Goal: Information Seeking & Learning: Learn about a topic

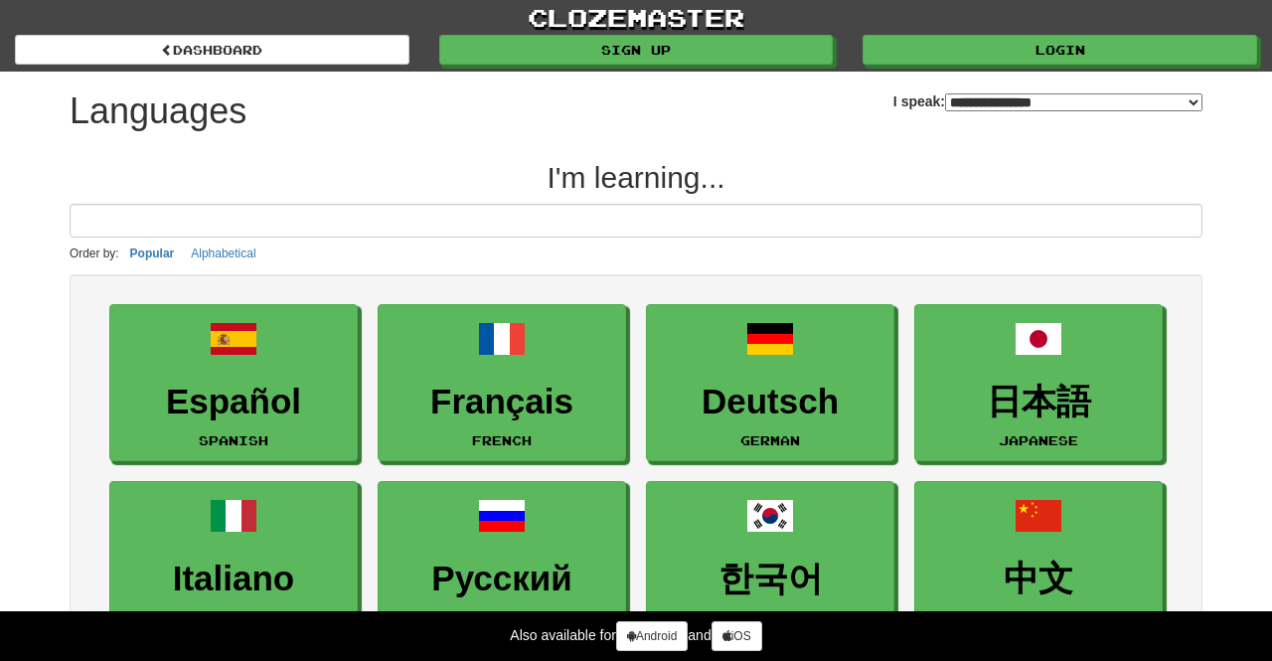
select select "*******"
click at [698, 216] on input at bounding box center [636, 221] width 1133 height 34
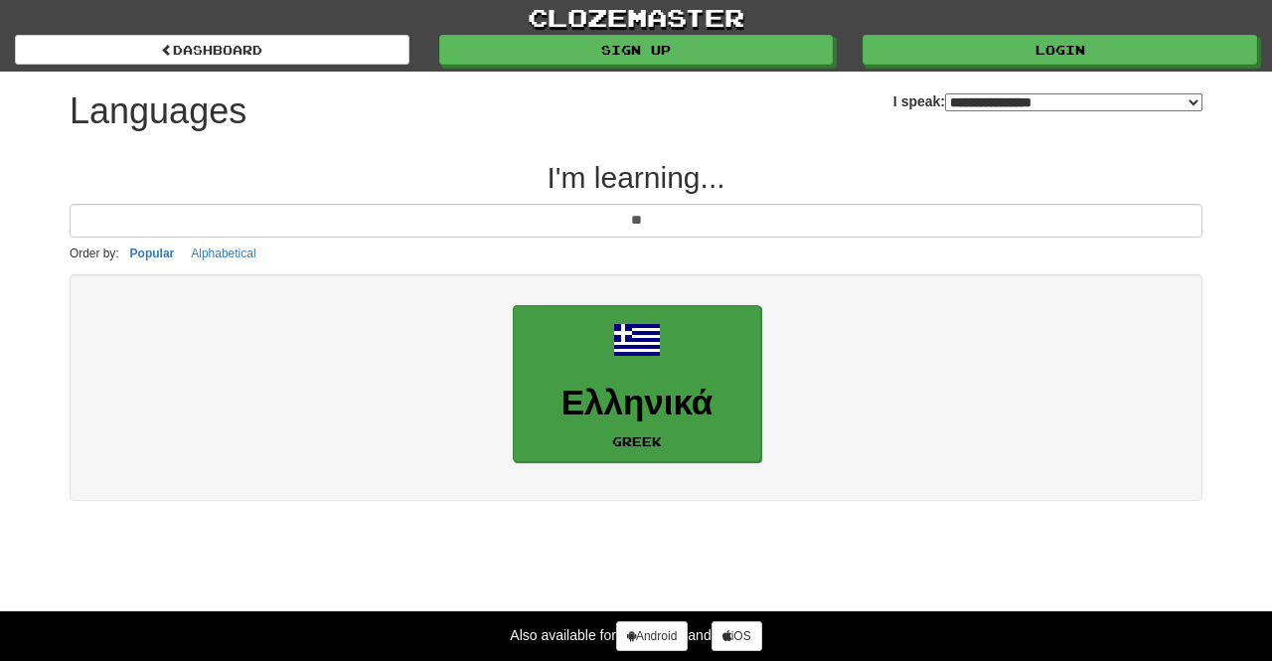
type input "**"
click at [742, 388] on h3 "Ελληνικά" at bounding box center [637, 403] width 227 height 39
click at [680, 421] on h3 "Ελληνικά" at bounding box center [637, 403] width 227 height 39
click at [590, 424] on link "Ελληνικά Greek" at bounding box center [637, 384] width 248 height 158
click at [651, 428] on link "Ελληνικά Greek" at bounding box center [637, 384] width 248 height 158
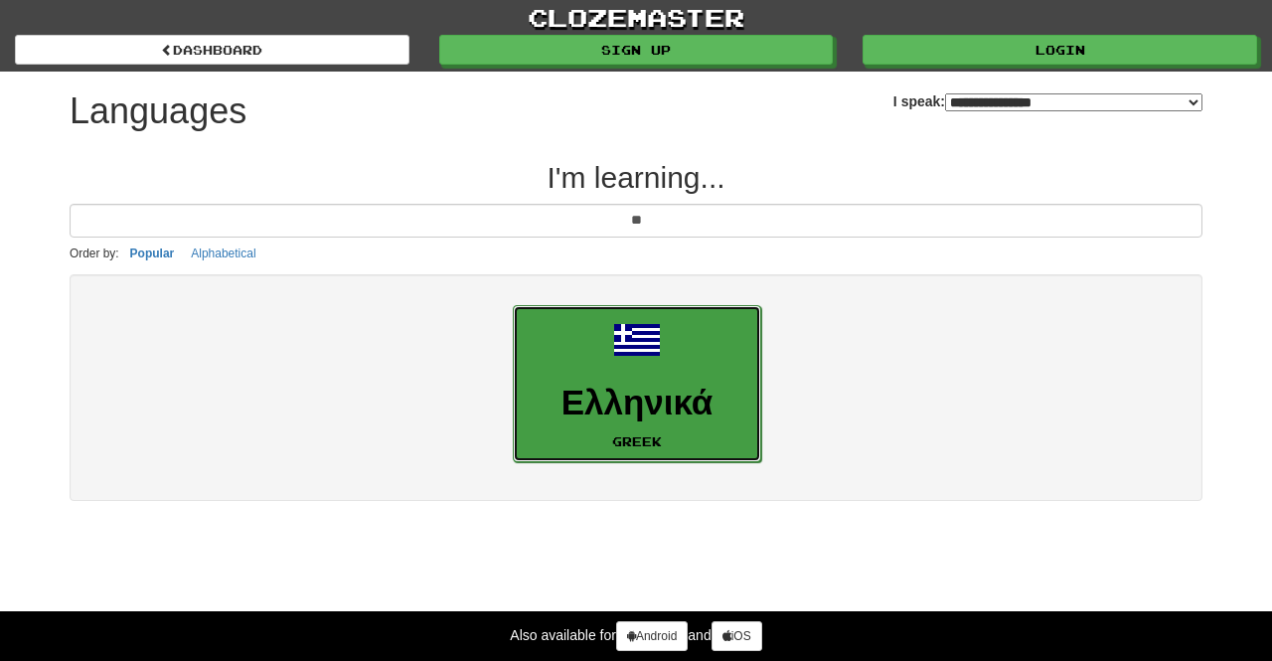
click at [651, 428] on link "Ελληνικά Greek" at bounding box center [637, 384] width 248 height 158
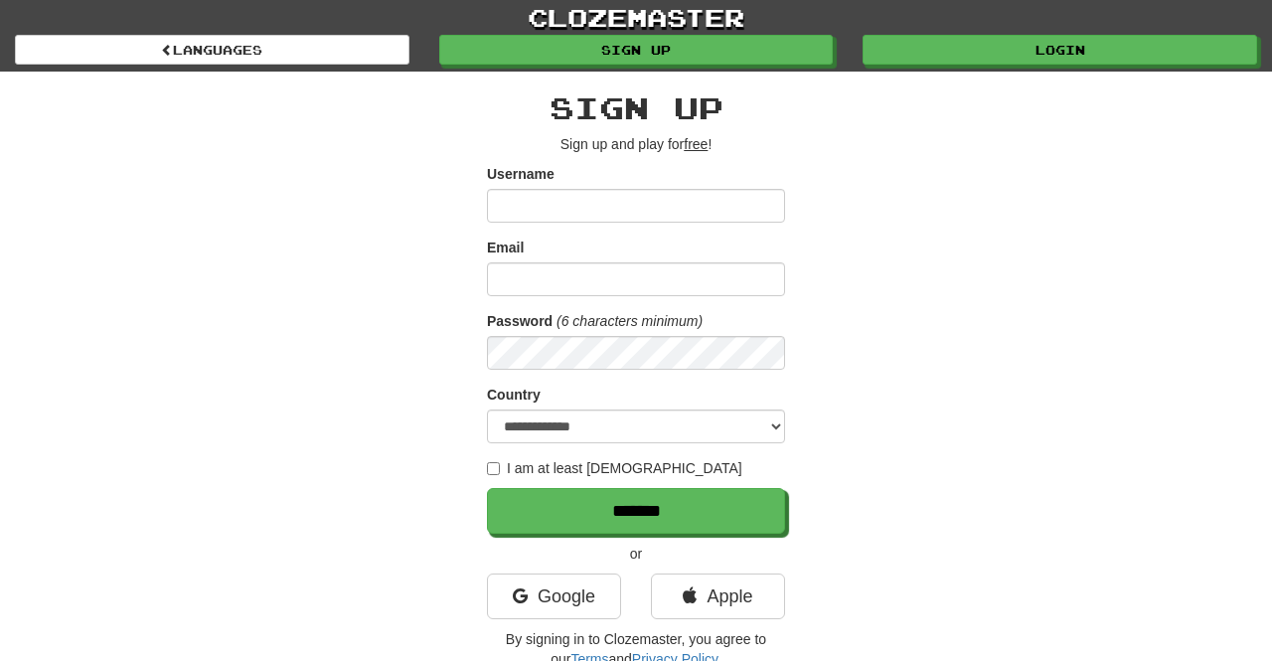
click at [614, 199] on input "Username" at bounding box center [636, 206] width 298 height 34
click at [601, 203] on input "Username" at bounding box center [636, 206] width 298 height 34
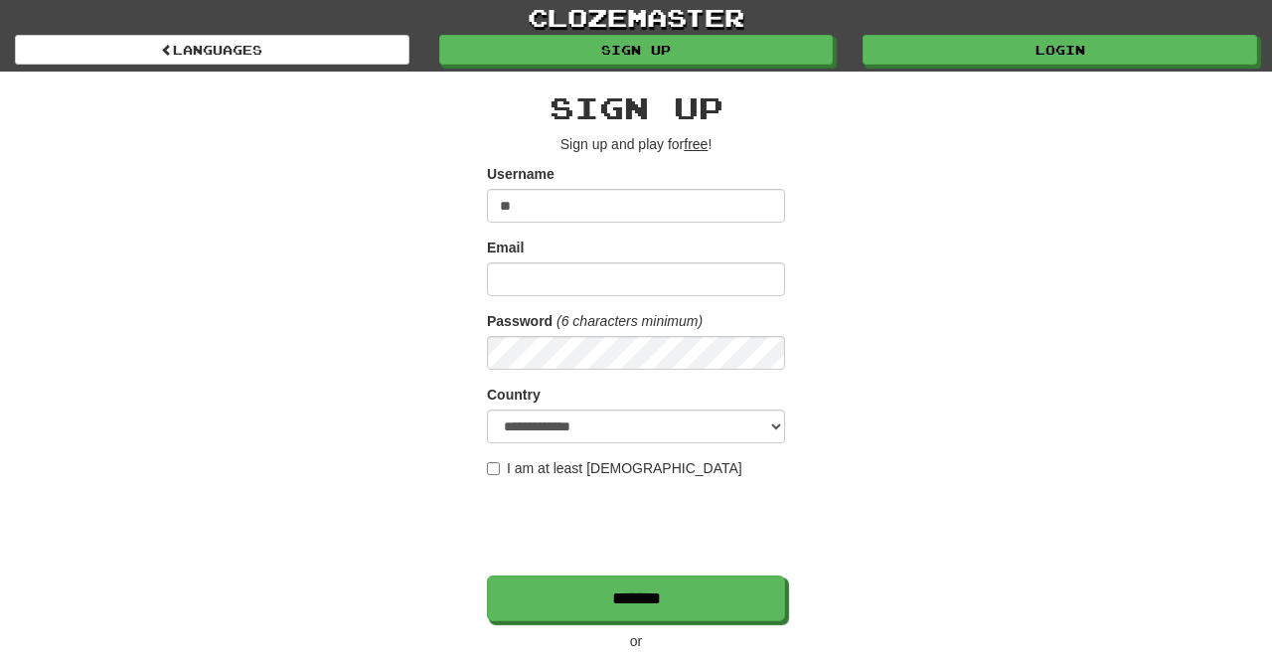
type input "*"
type input "**********"
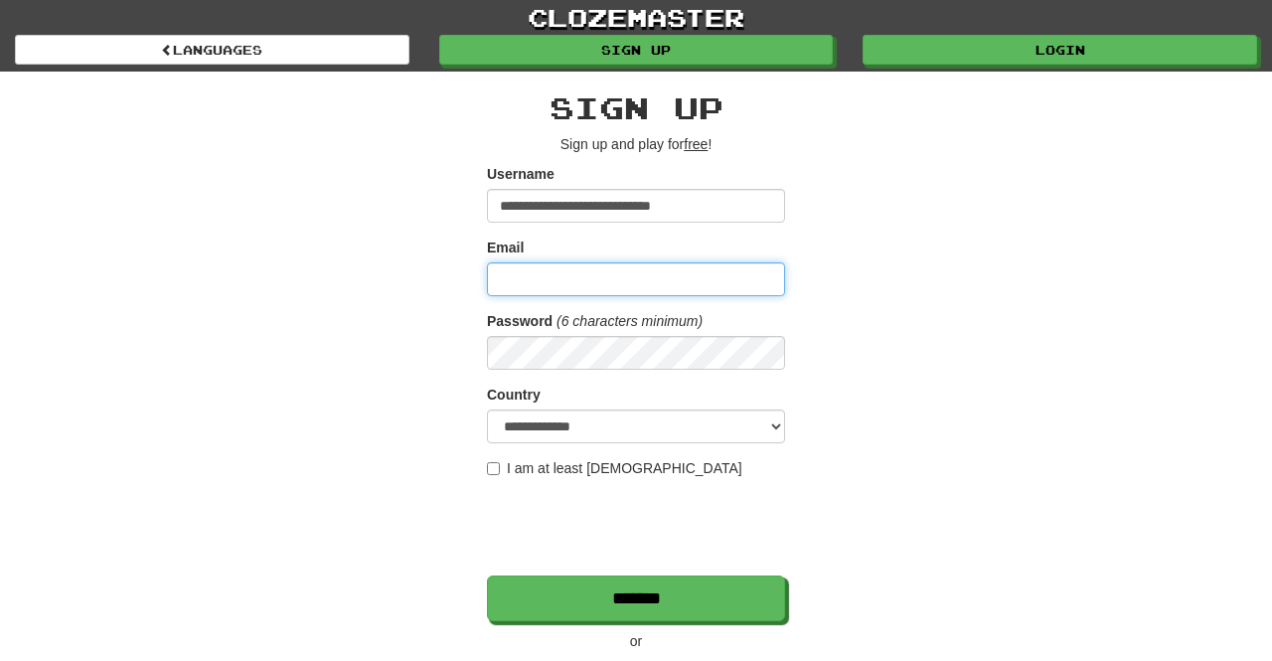
click at [577, 289] on input "Email" at bounding box center [636, 279] width 298 height 34
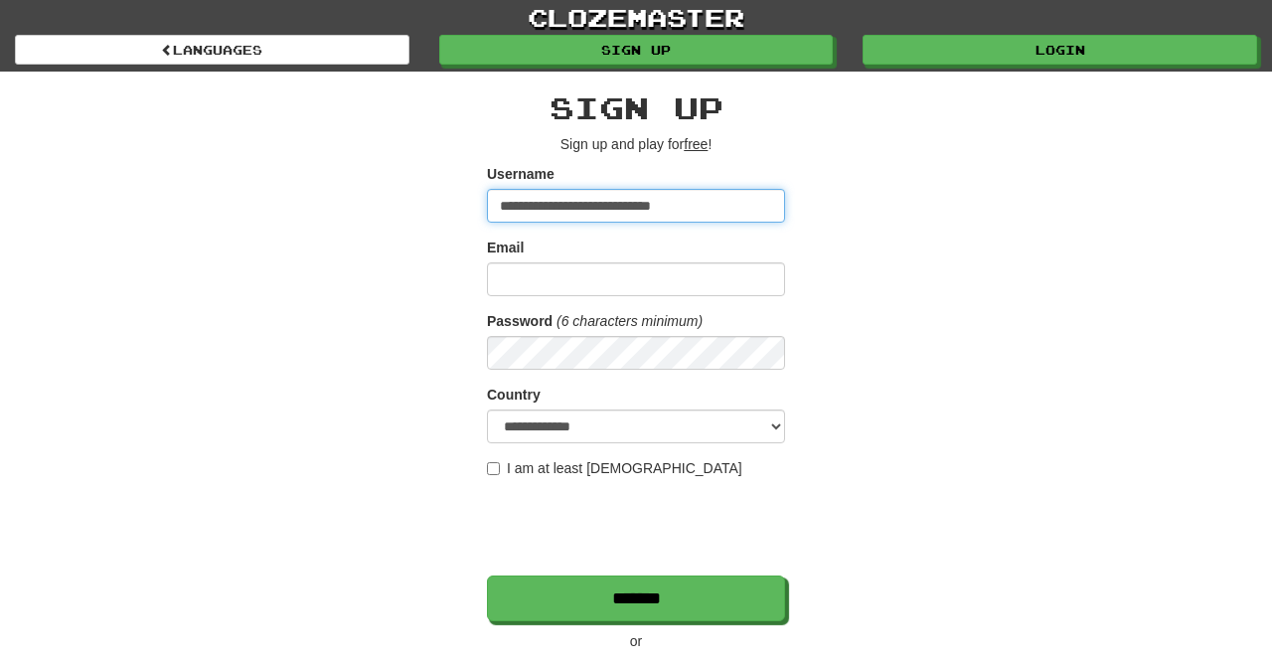
drag, startPoint x: 744, startPoint y: 200, endPoint x: 492, endPoint y: 205, distance: 252.4
click at [492, 205] on input "**********" at bounding box center [636, 206] width 298 height 34
type input "*****"
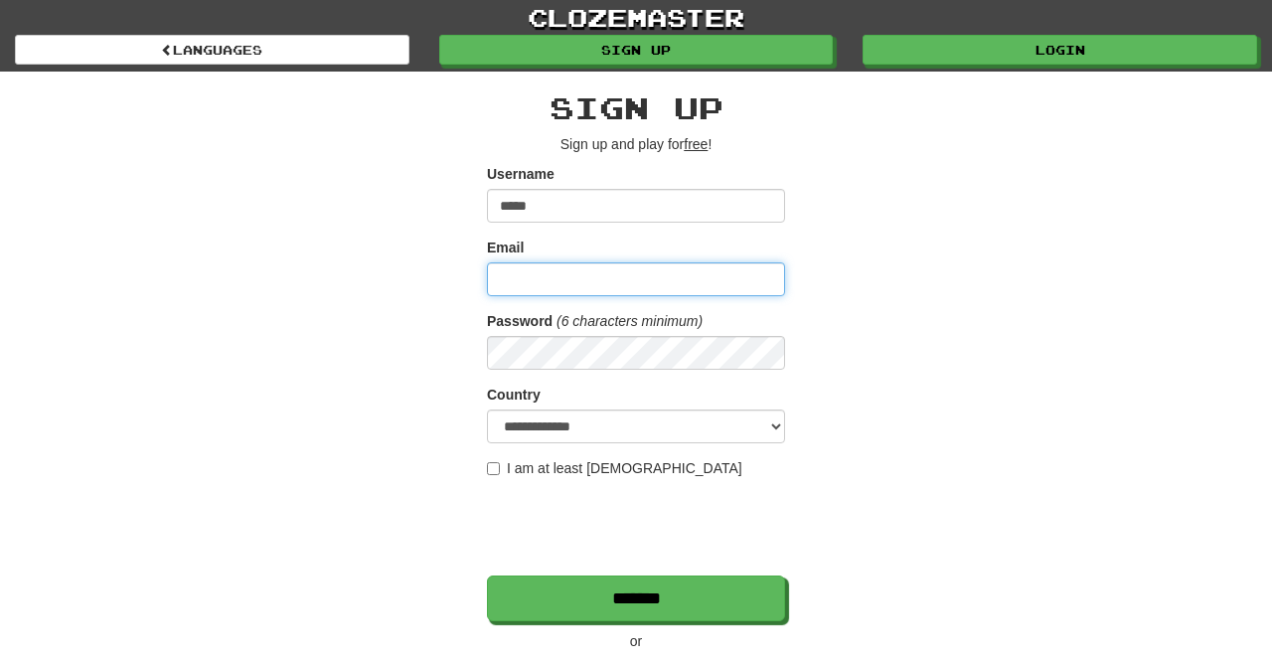
click at [561, 279] on input "Email" at bounding box center [636, 279] width 298 height 34
click at [573, 286] on input "Email" at bounding box center [636, 279] width 298 height 34
type input "**********"
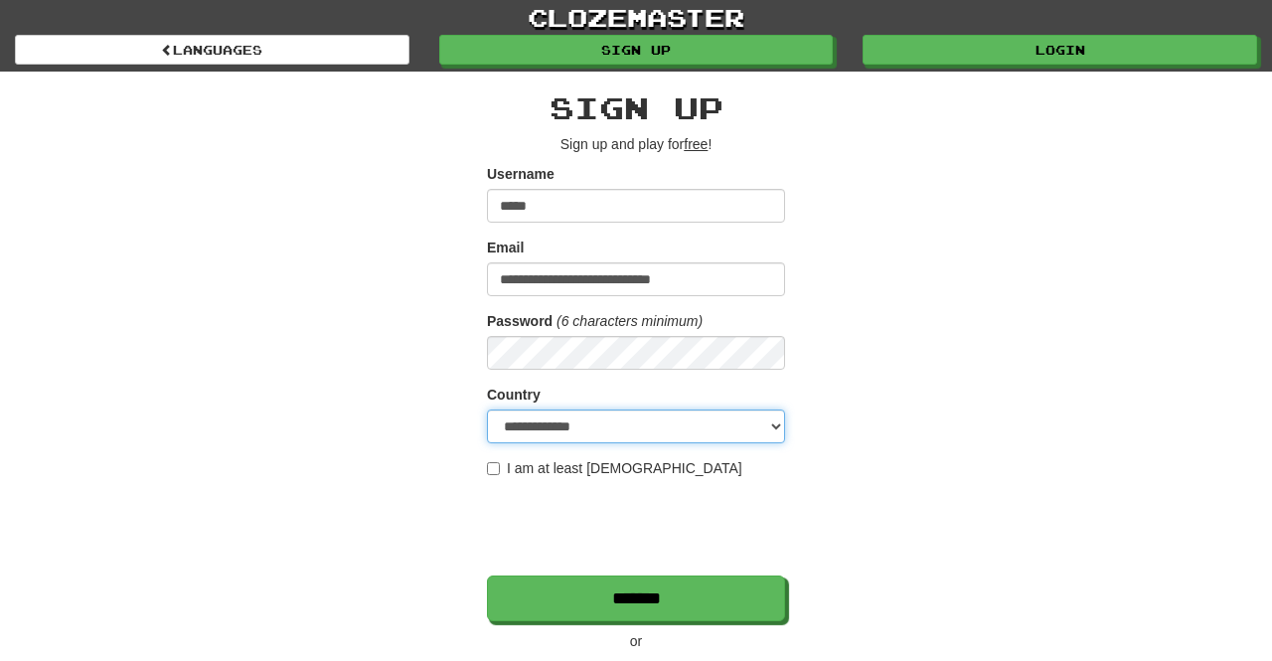
click at [668, 417] on select "**********" at bounding box center [636, 426] width 298 height 34
select select "**"
click at [487, 409] on select "**********" at bounding box center [636, 426] width 298 height 34
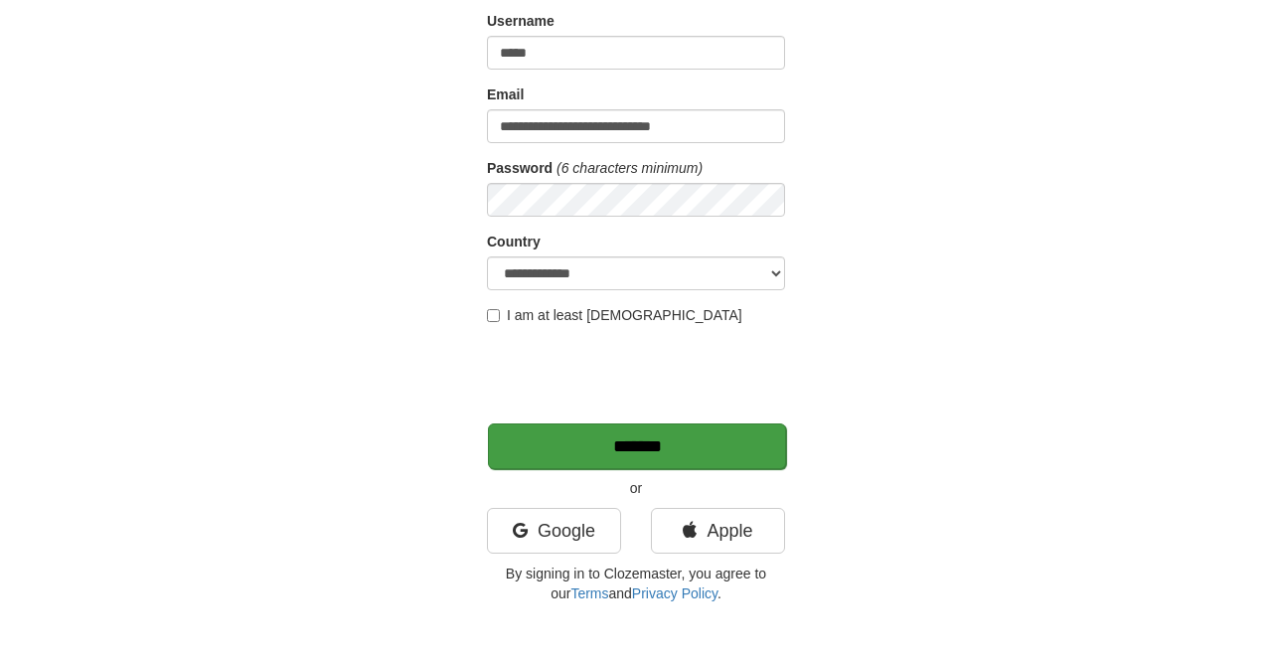
scroll to position [159, 0]
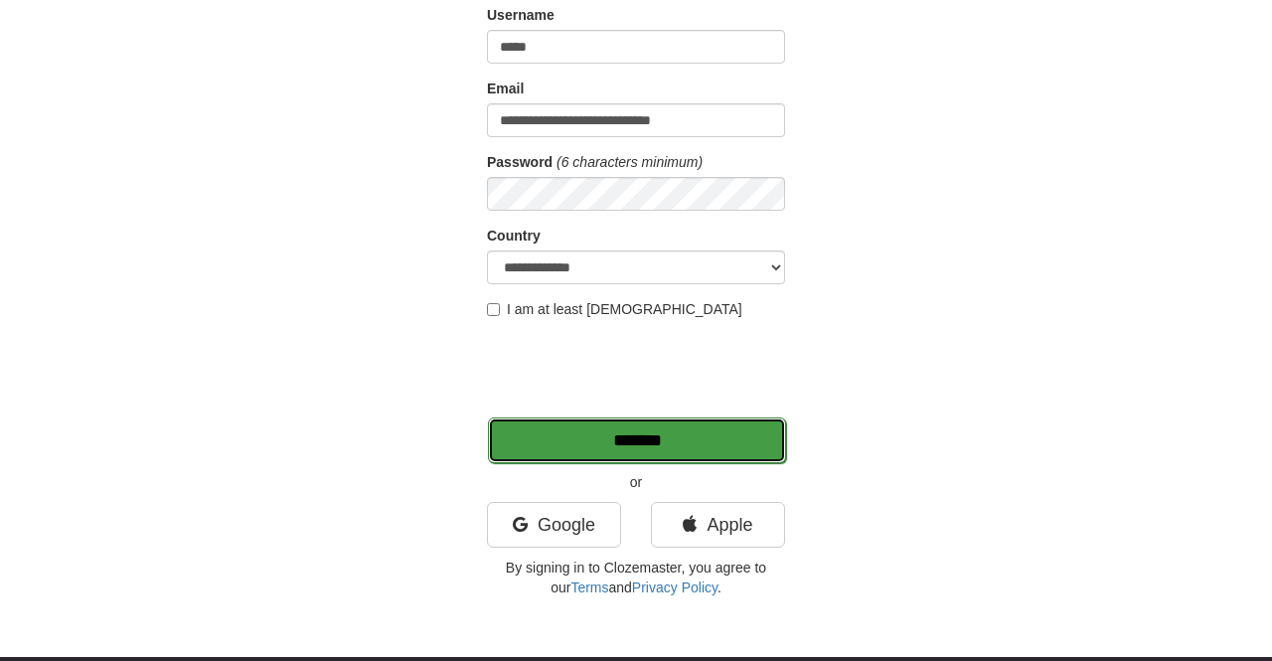
click at [671, 438] on input "*******" at bounding box center [637, 440] width 298 height 46
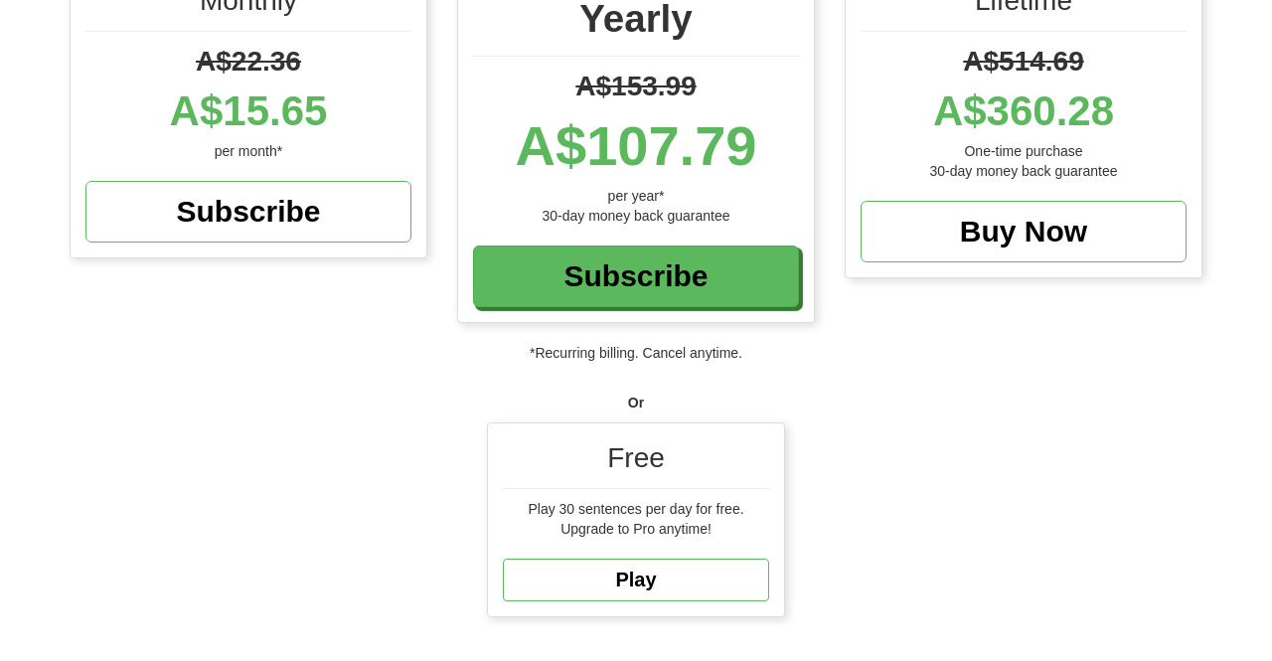
scroll to position [358, 0]
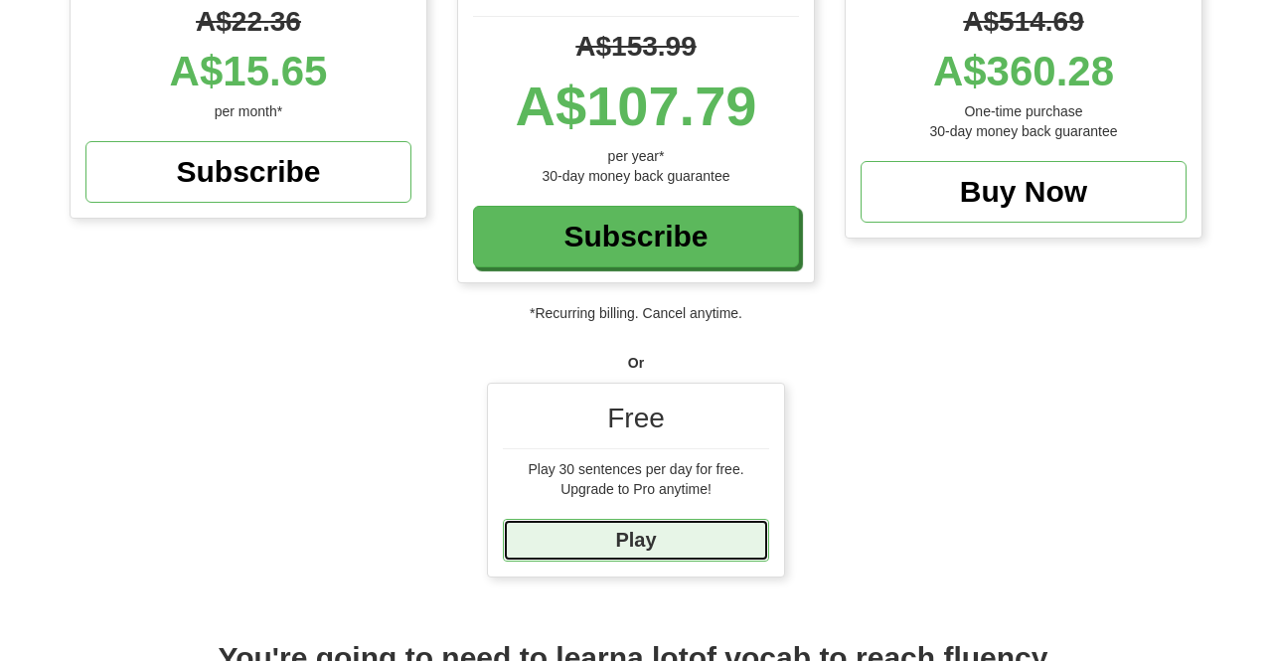
click at [670, 542] on link "Play" at bounding box center [636, 540] width 266 height 43
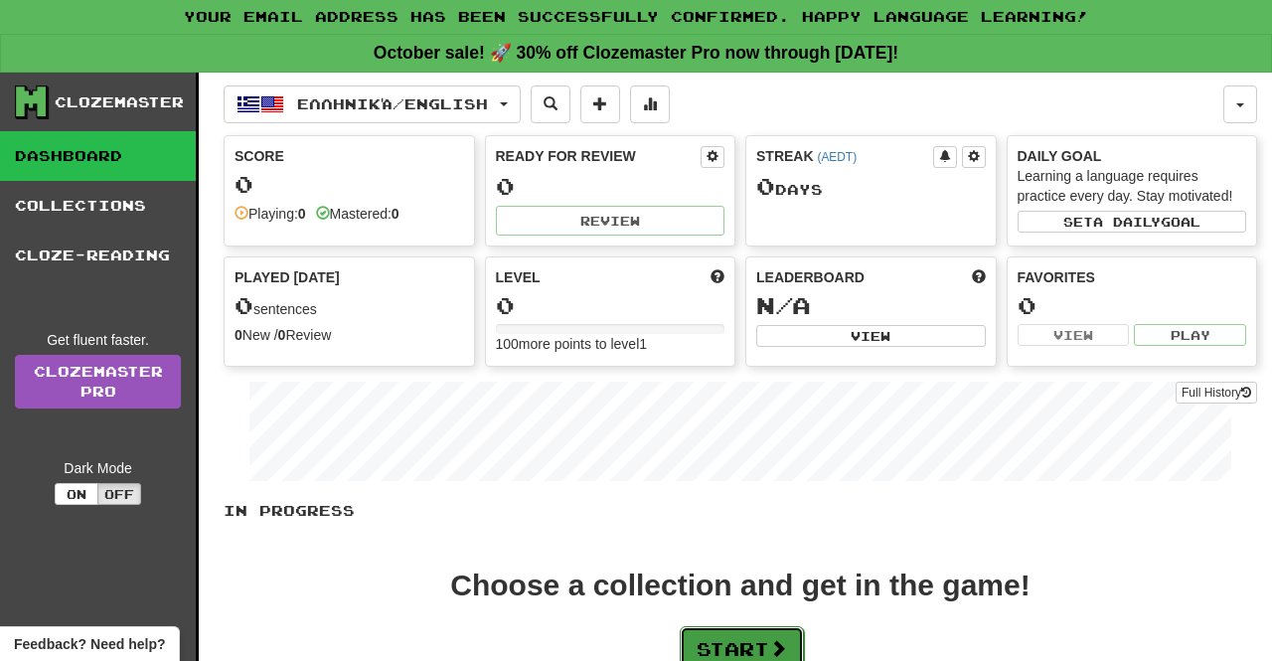
click at [775, 639] on span at bounding box center [778, 648] width 18 height 18
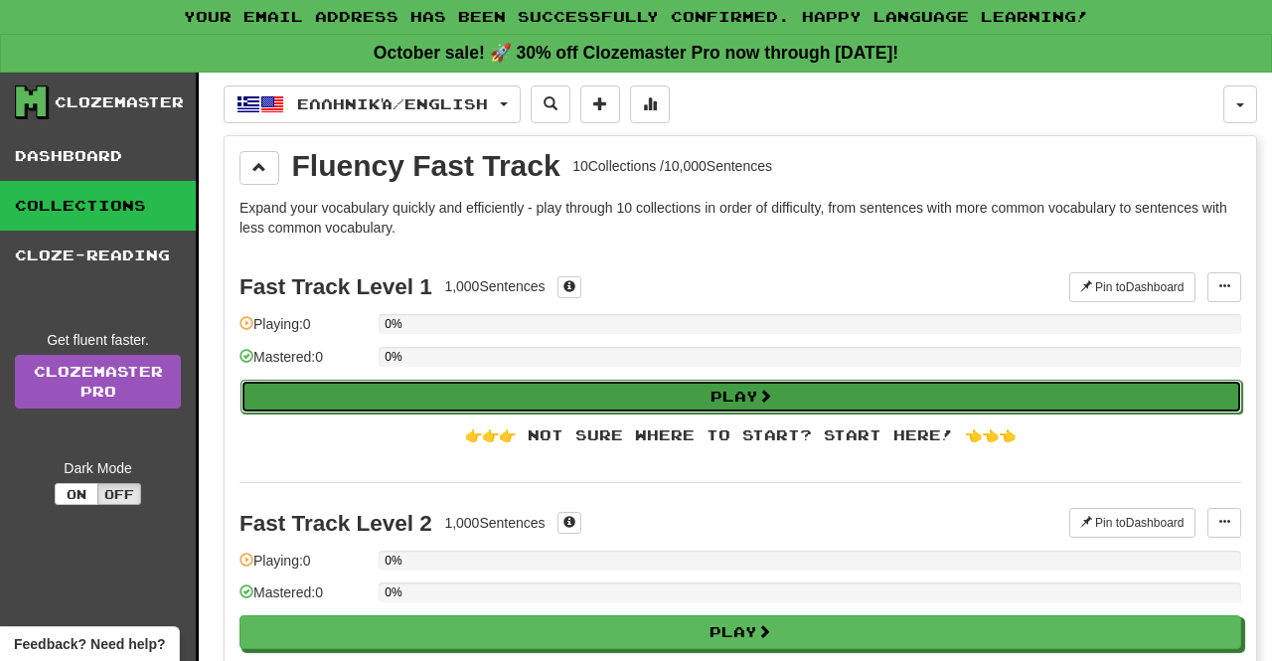
click at [891, 399] on button "Play" at bounding box center [741, 397] width 1002 height 34
select select "**"
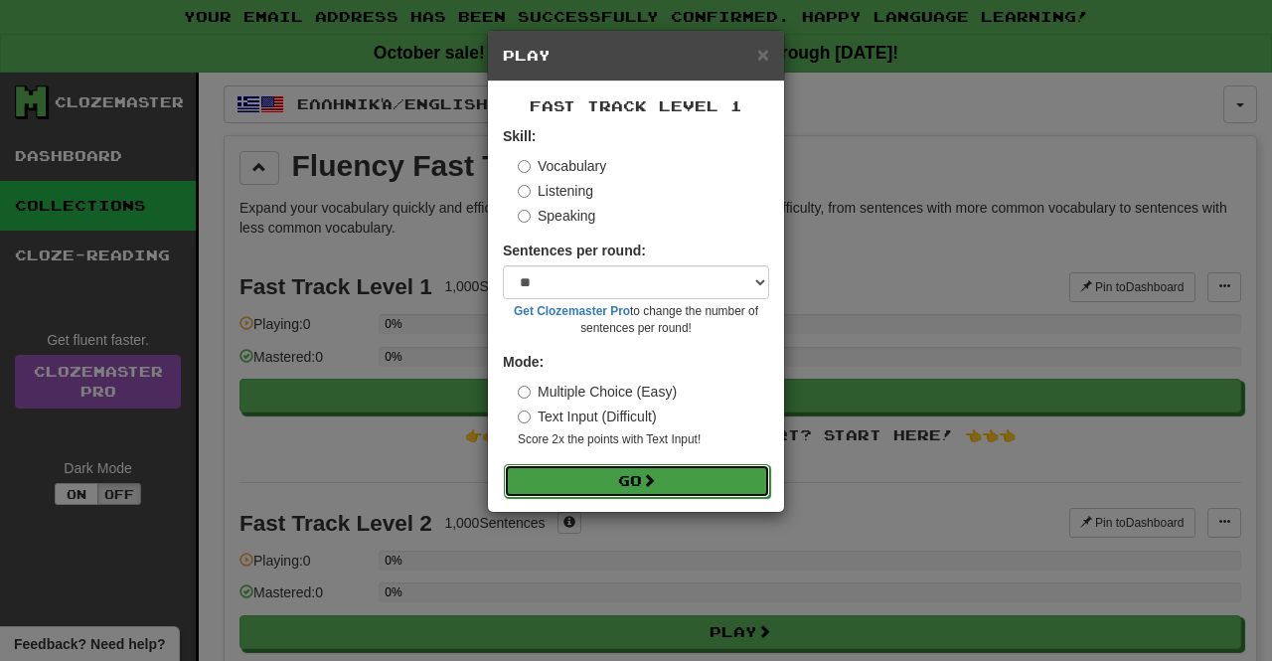
click at [648, 480] on span at bounding box center [649, 480] width 14 height 14
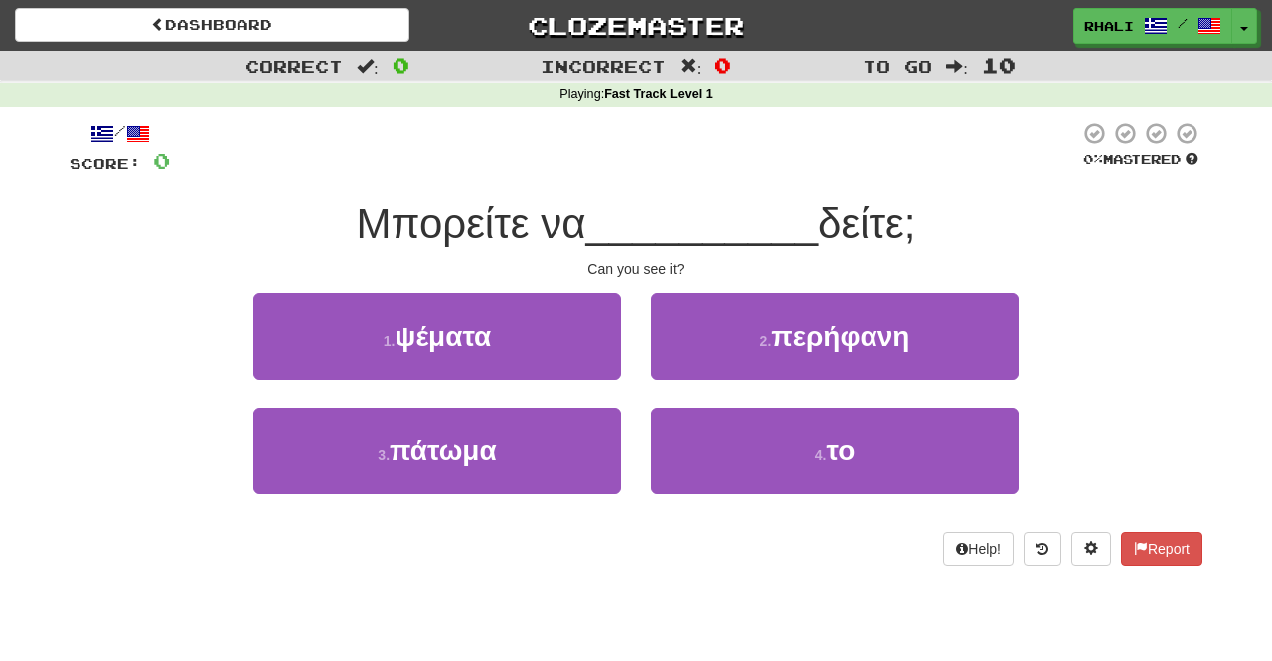
click at [567, 239] on span "Μπορείτε να" at bounding box center [472, 223] width 230 height 47
click at [504, 218] on span "Μπορείτε να" at bounding box center [472, 223] width 230 height 47
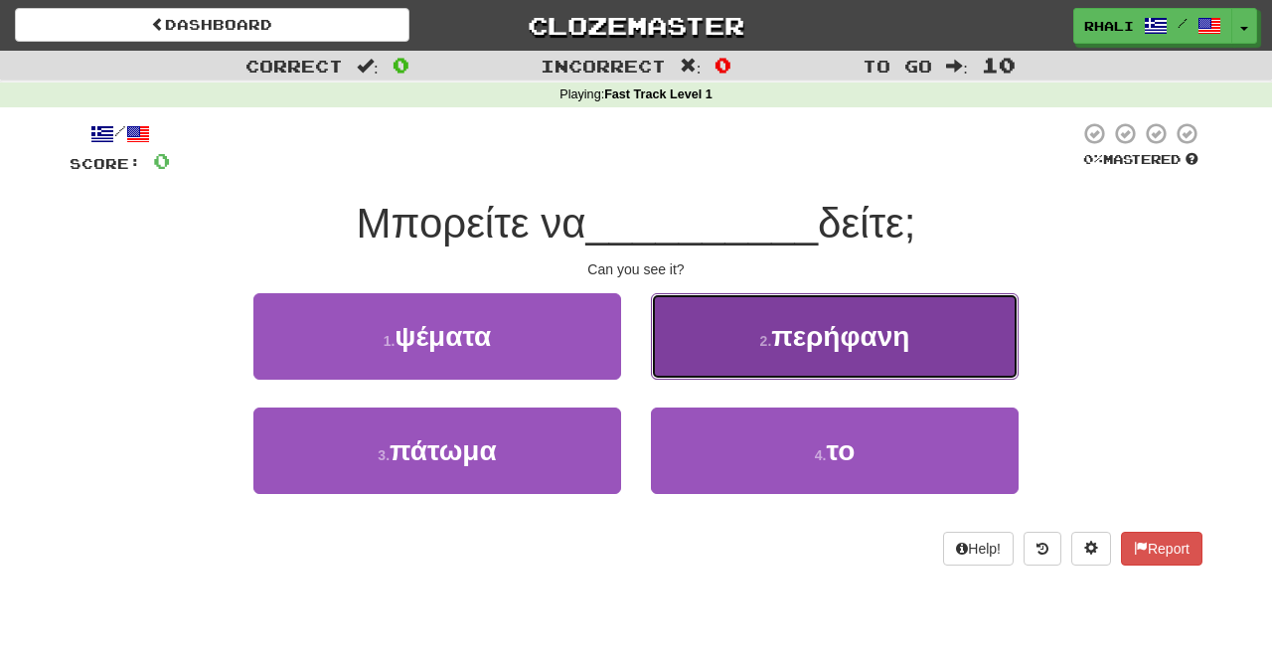
click at [915, 324] on button "2 . περήφανη" at bounding box center [835, 336] width 368 height 86
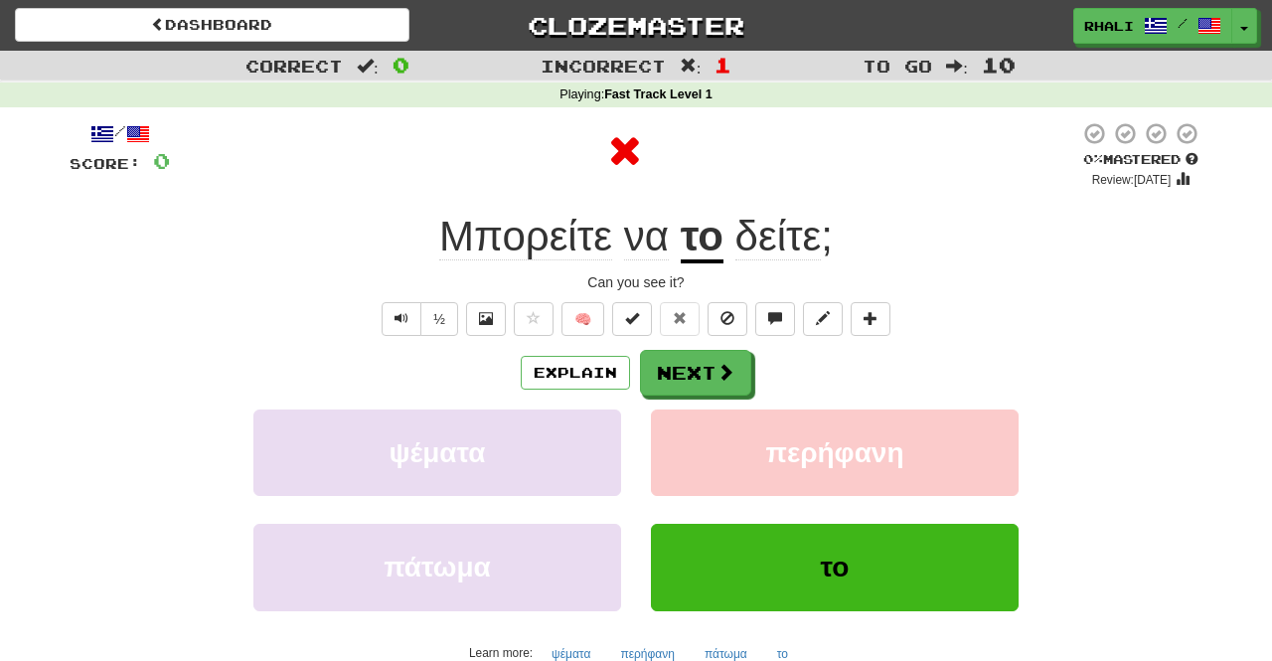
click at [711, 243] on u "το" at bounding box center [702, 238] width 43 height 51
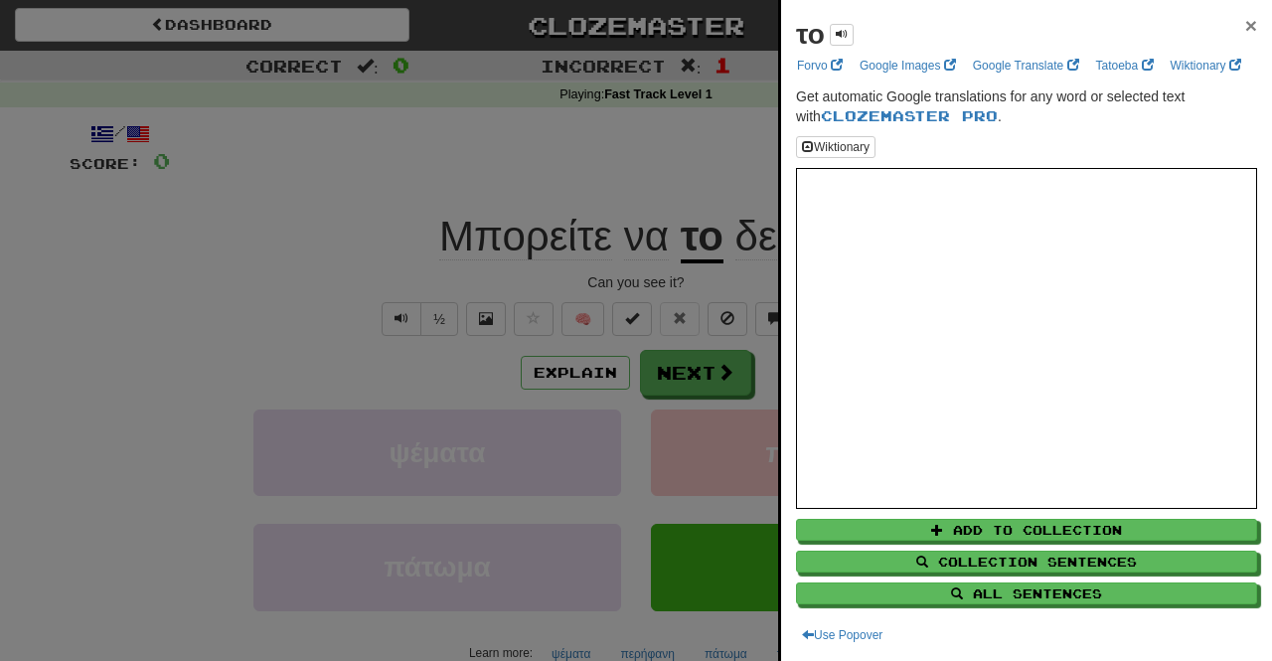
click at [1253, 25] on span "×" at bounding box center [1251, 25] width 12 height 23
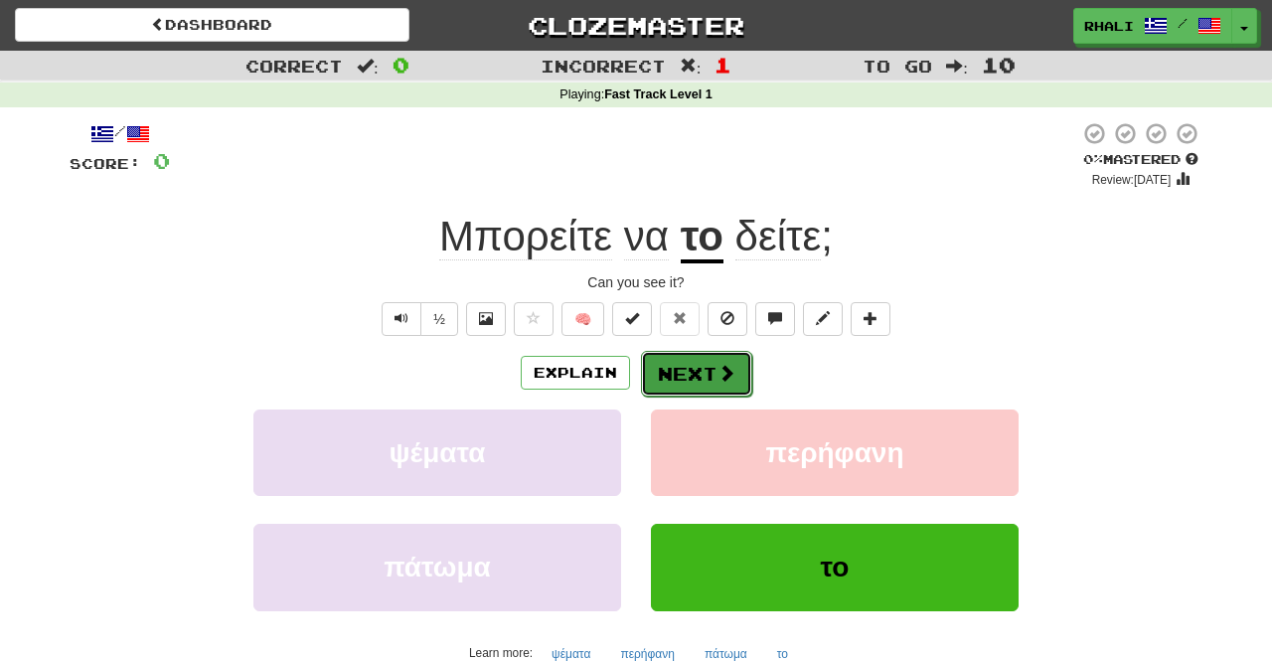
click at [707, 379] on button "Next" at bounding box center [696, 374] width 111 height 46
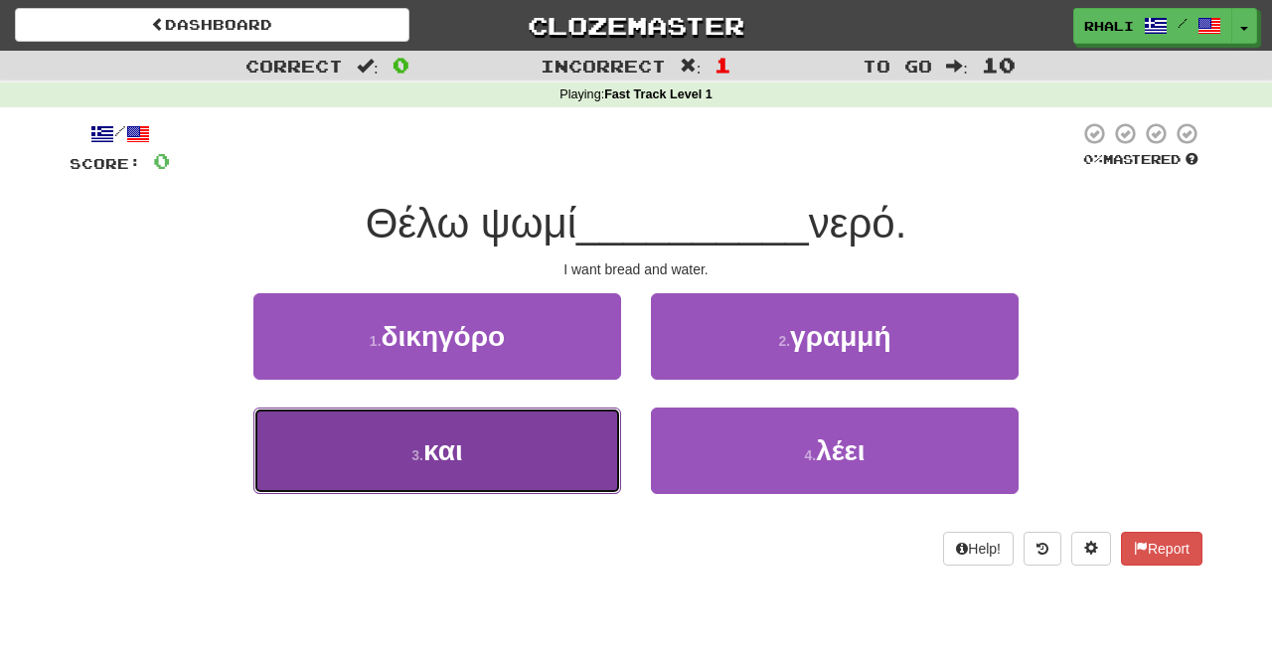
click at [597, 444] on button "3 . και" at bounding box center [437, 450] width 368 height 86
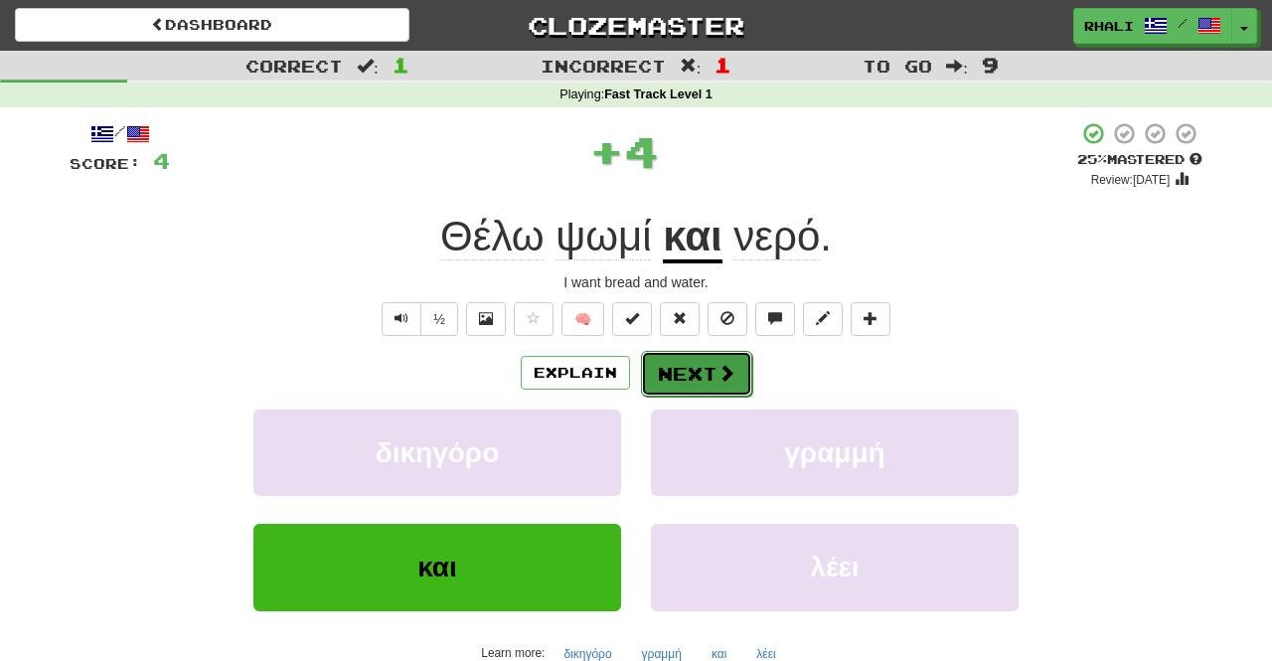
click at [712, 385] on button "Next" at bounding box center [696, 374] width 111 height 46
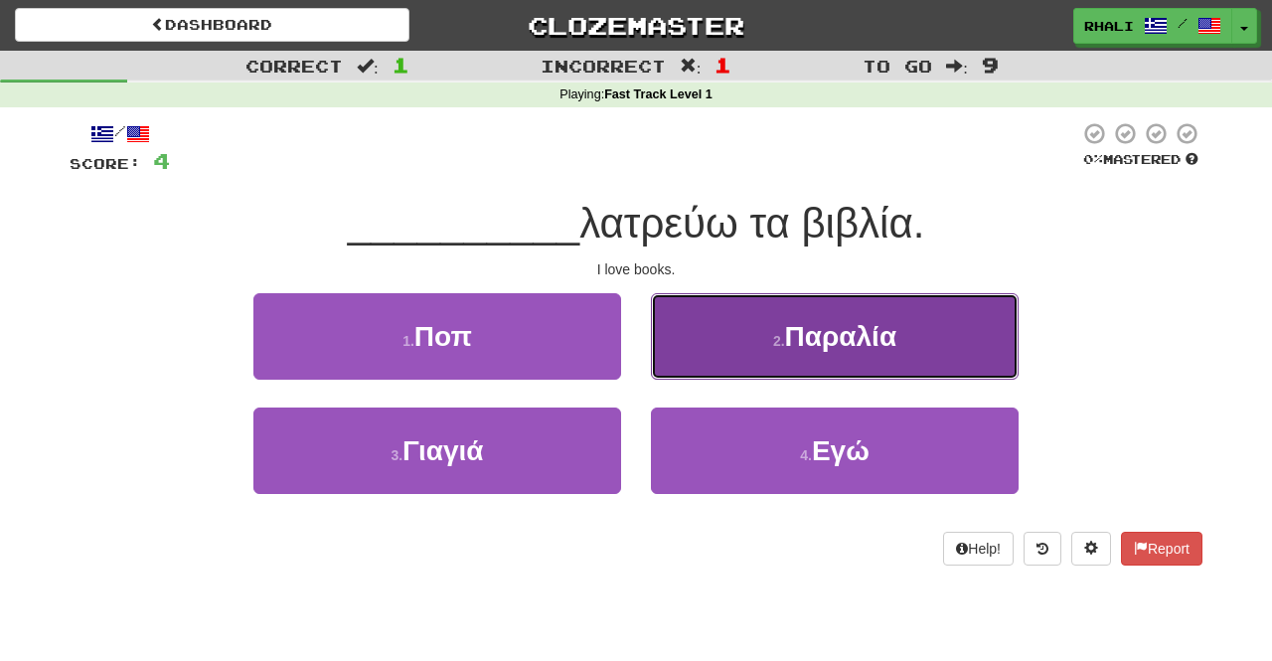
click at [847, 333] on span "Παραλία" at bounding box center [841, 336] width 112 height 31
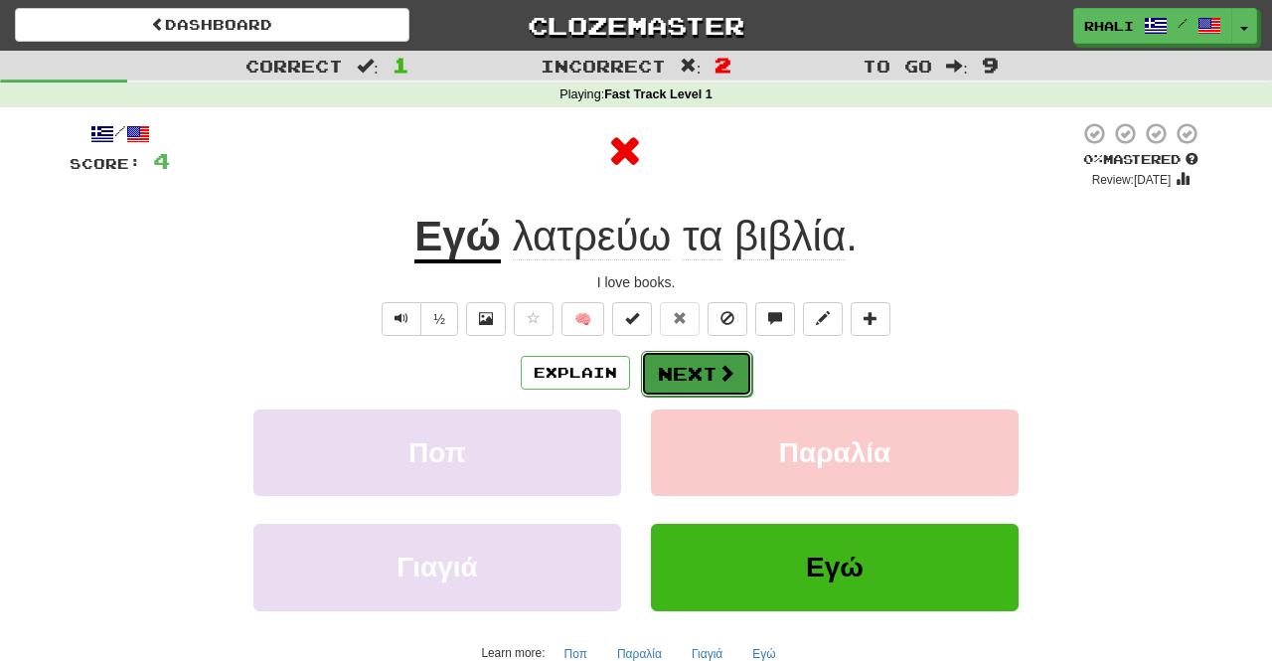
click at [730, 371] on span at bounding box center [726, 373] width 18 height 18
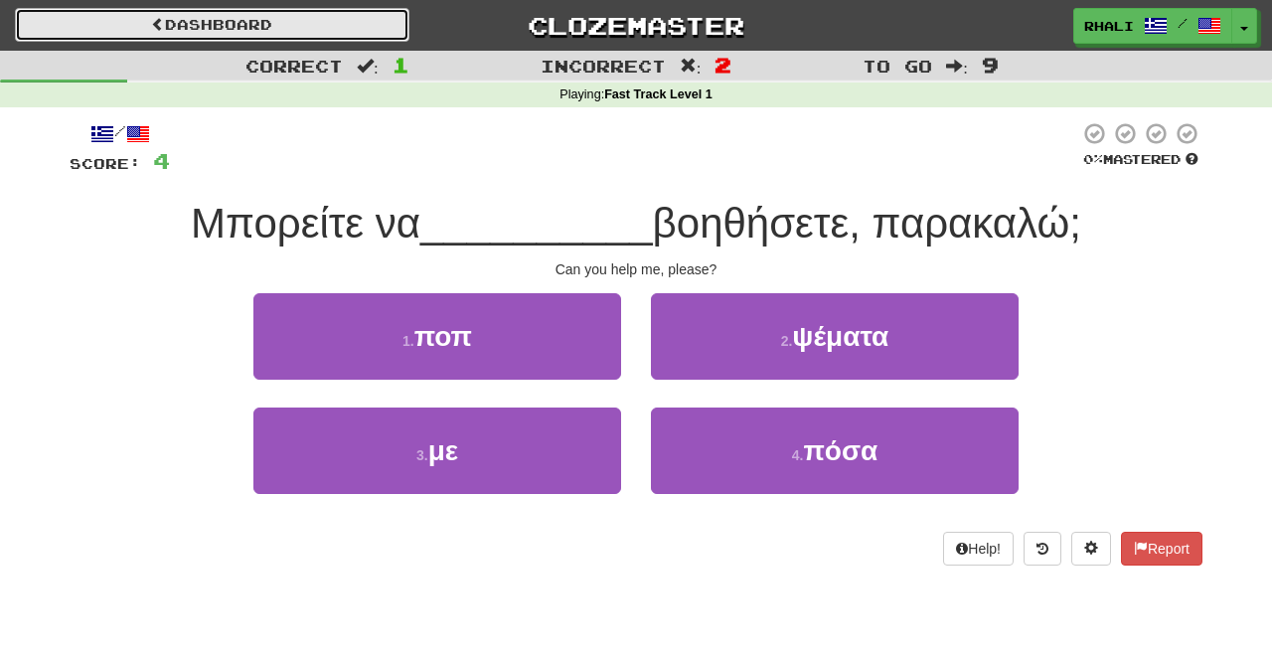
click at [343, 17] on link "Dashboard" at bounding box center [212, 25] width 394 height 34
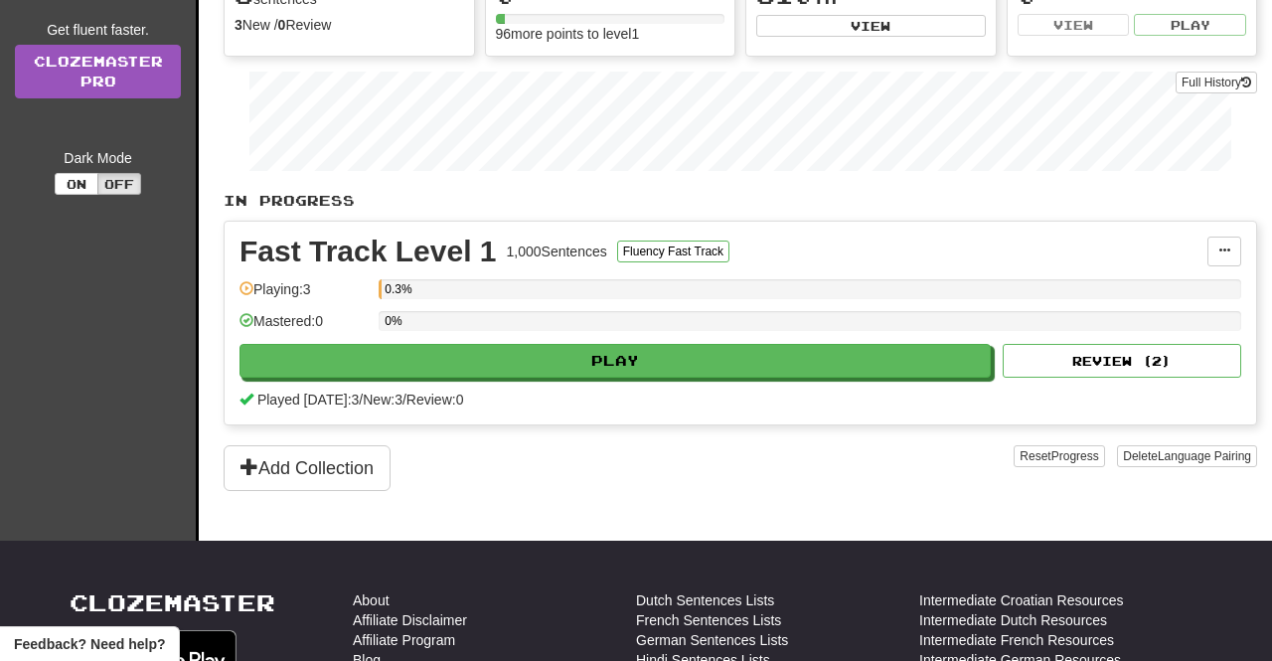
scroll to position [278, 0]
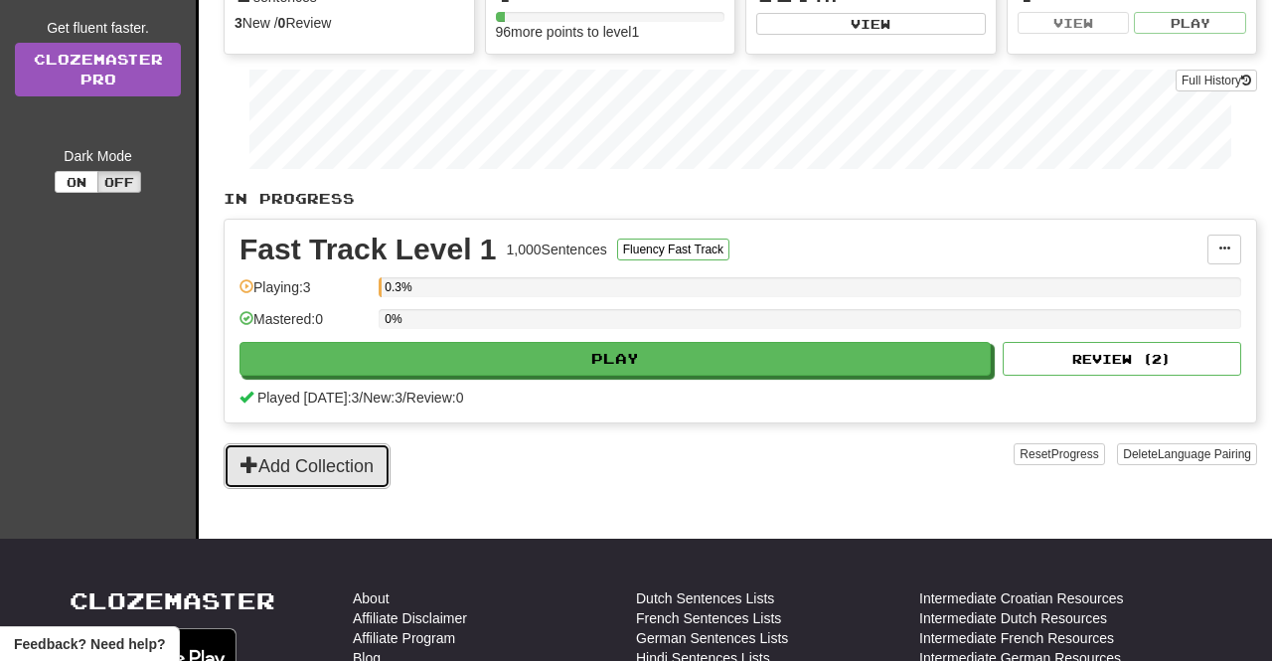
click at [272, 463] on button "Add Collection" at bounding box center [307, 466] width 167 height 46
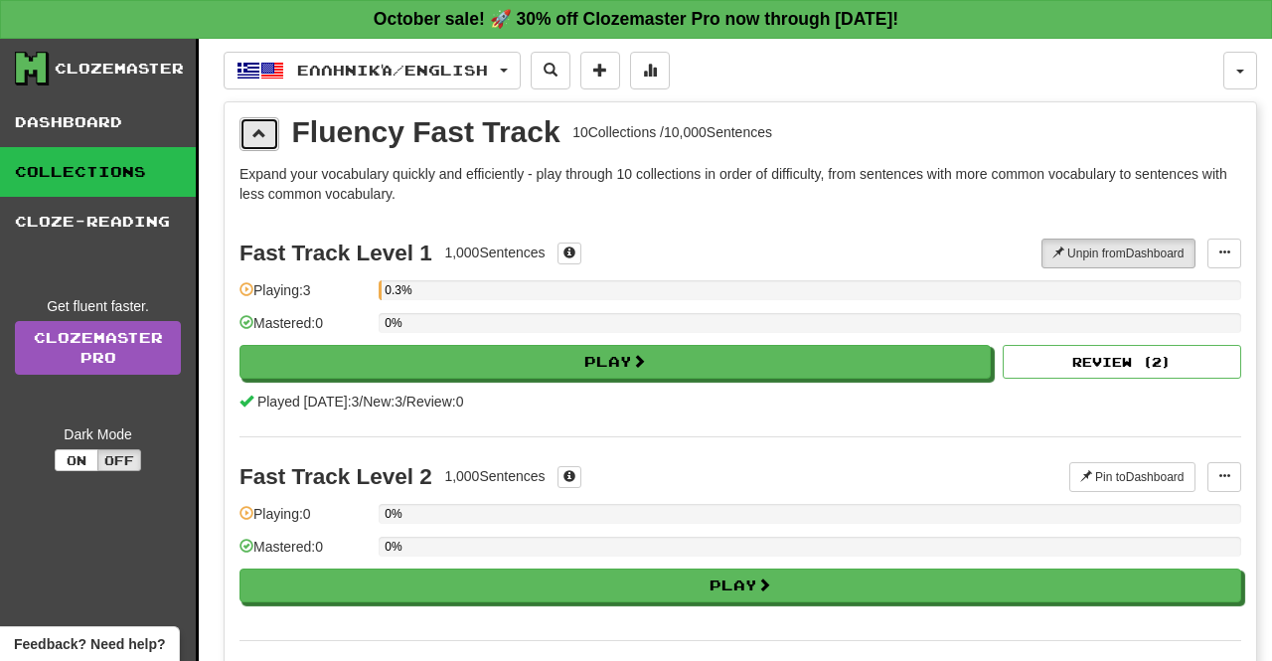
click at [260, 137] on span at bounding box center [259, 133] width 14 height 14
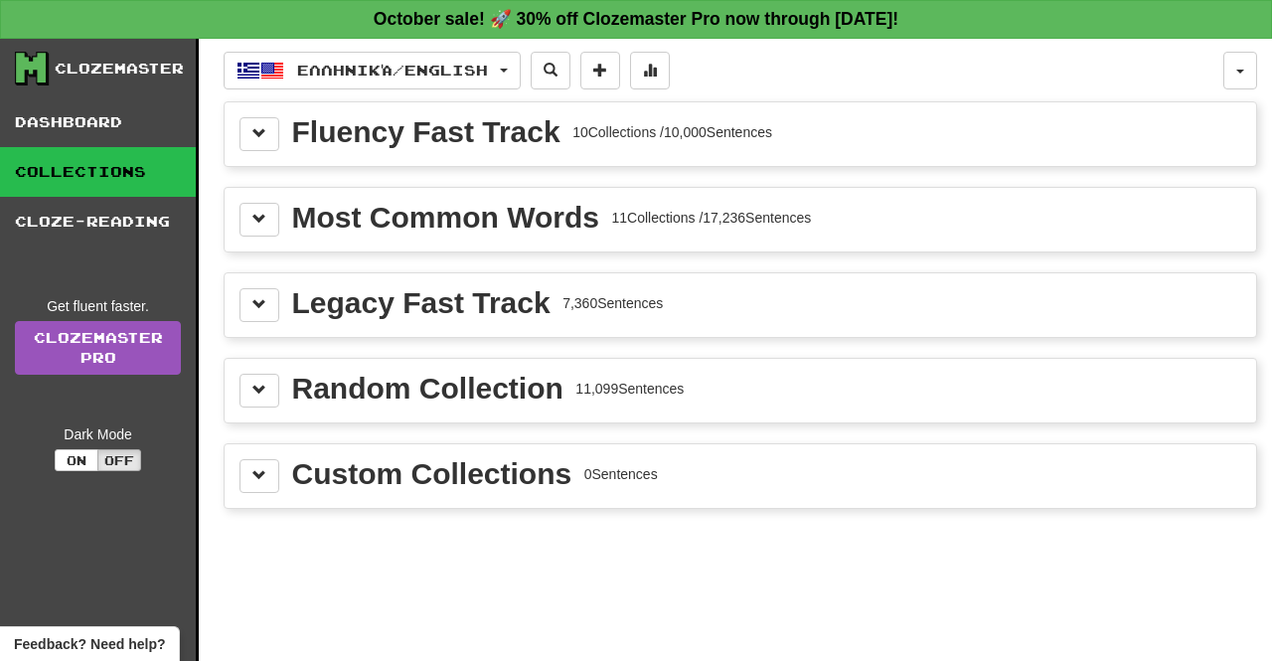
click at [417, 234] on div "Most Common Words 11 Collections / 17,236 Sentences" at bounding box center [740, 220] width 1002 height 34
click at [259, 219] on span at bounding box center [259, 219] width 14 height 14
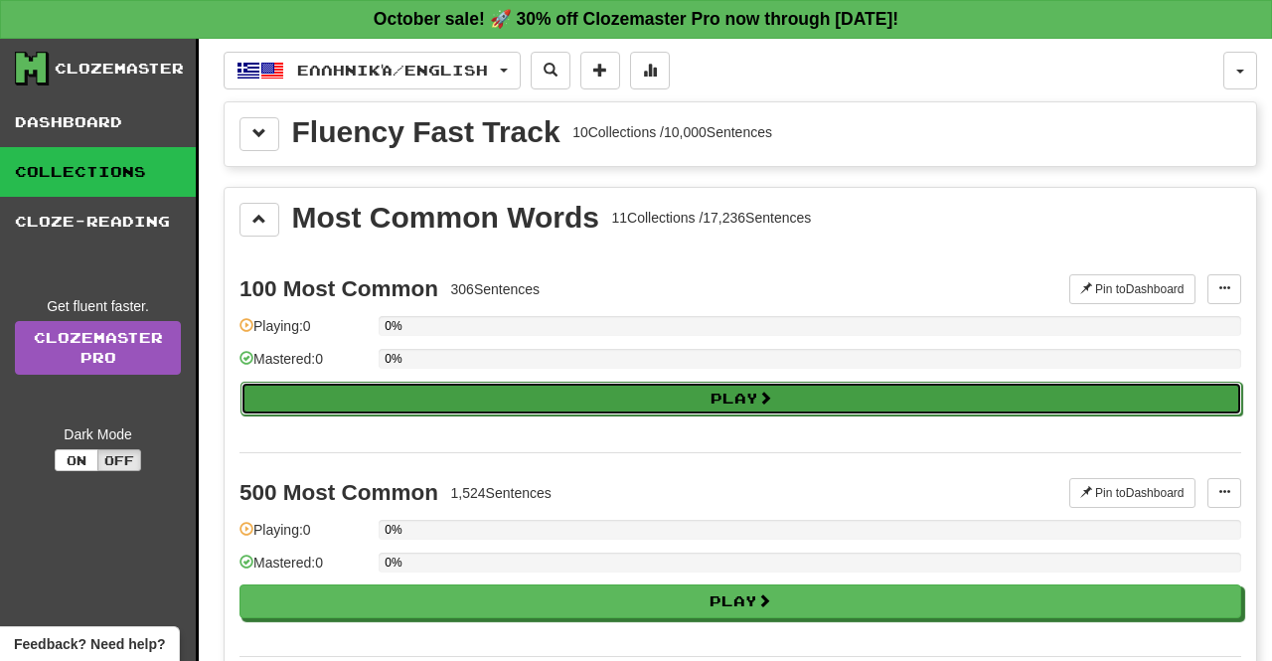
click at [666, 398] on button "Play" at bounding box center [741, 399] width 1002 height 34
select select "**"
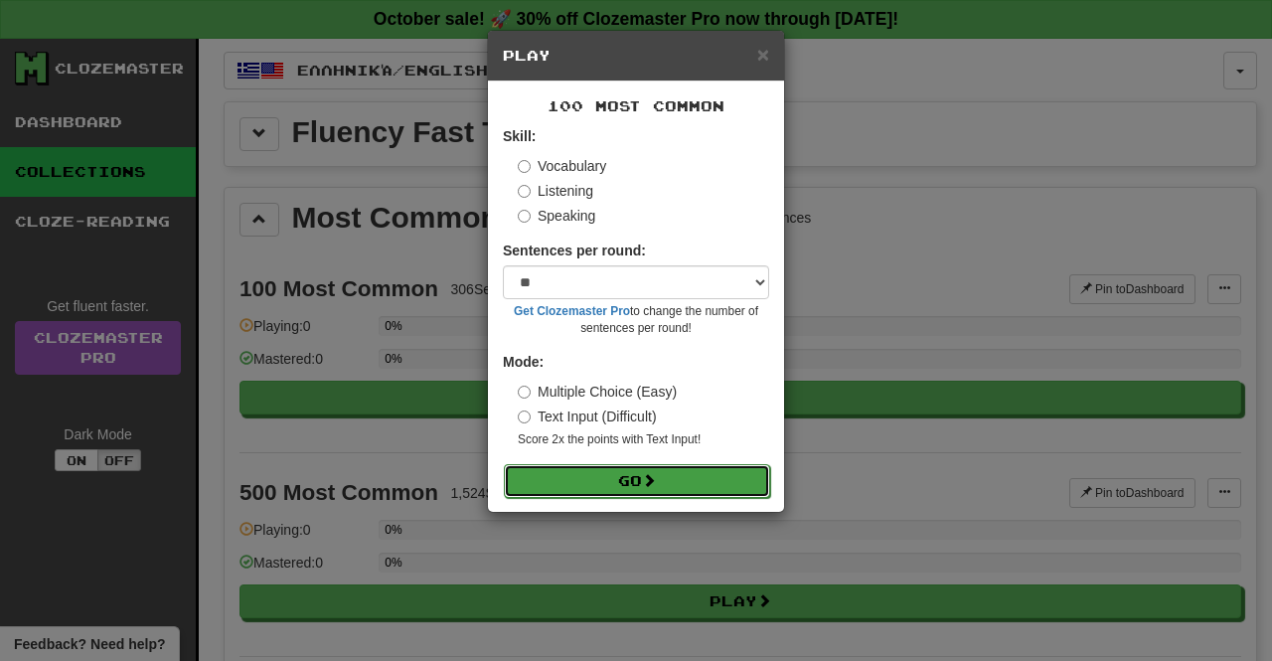
click at [634, 475] on button "Go" at bounding box center [637, 481] width 266 height 34
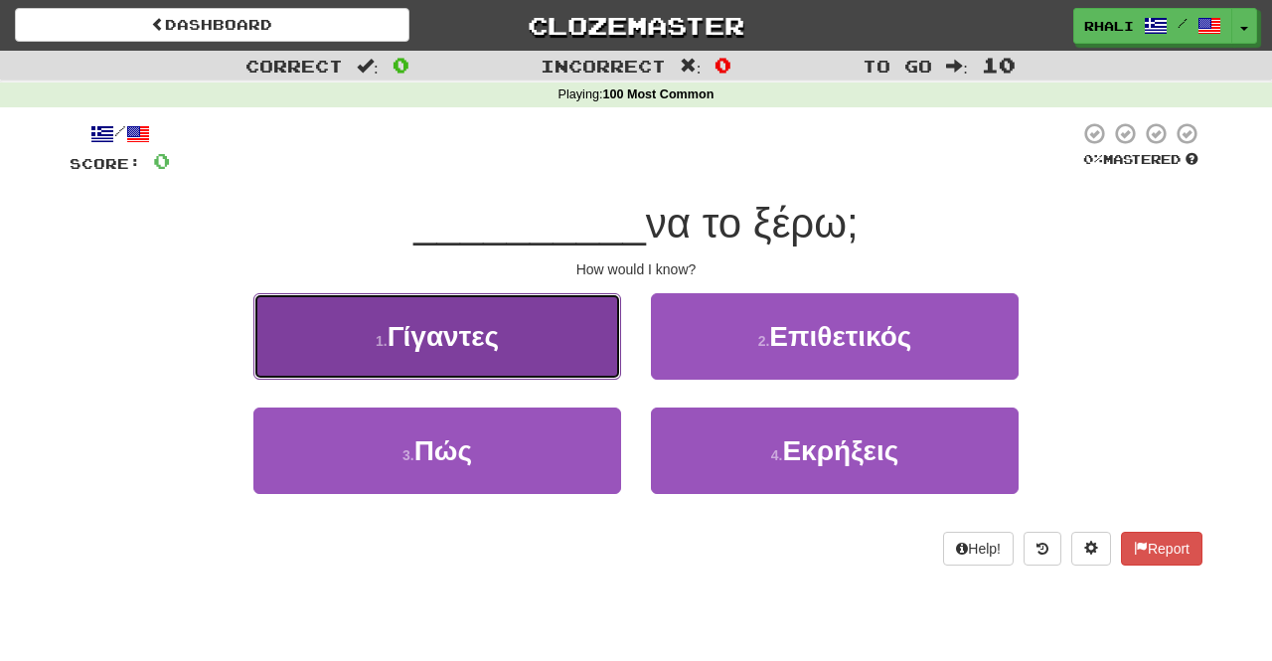
click at [524, 357] on button "1 . Γίγαντες" at bounding box center [437, 336] width 368 height 86
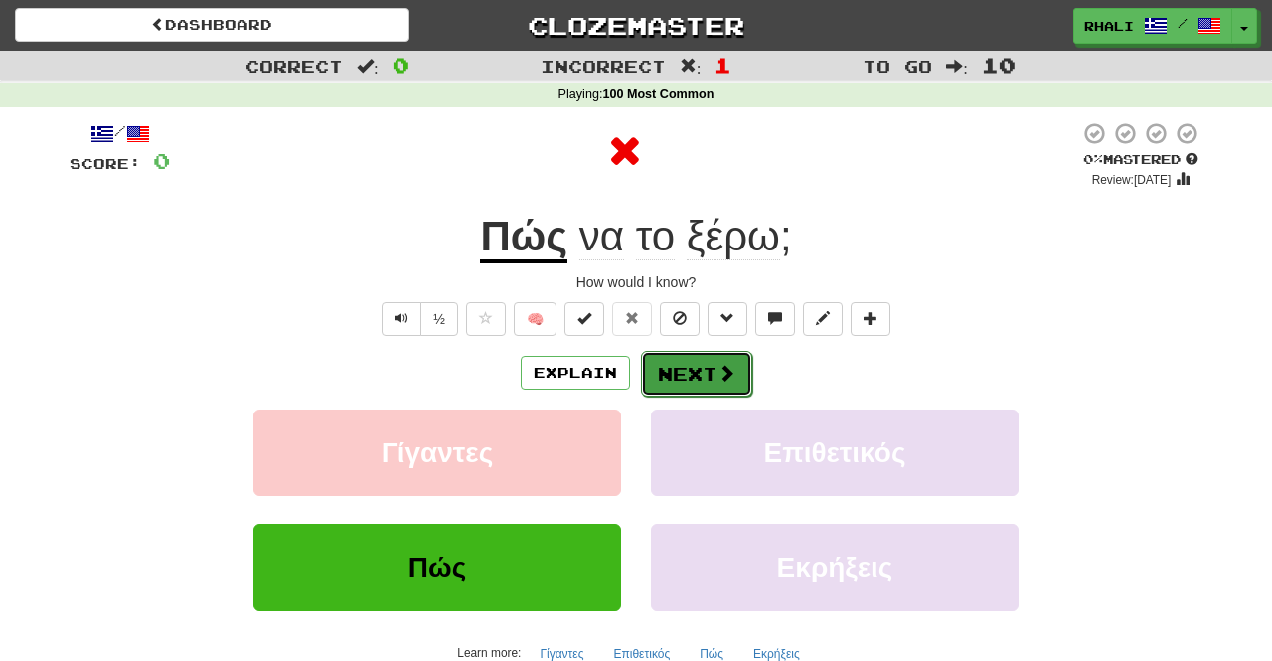
click at [742, 383] on button "Next" at bounding box center [696, 374] width 111 height 46
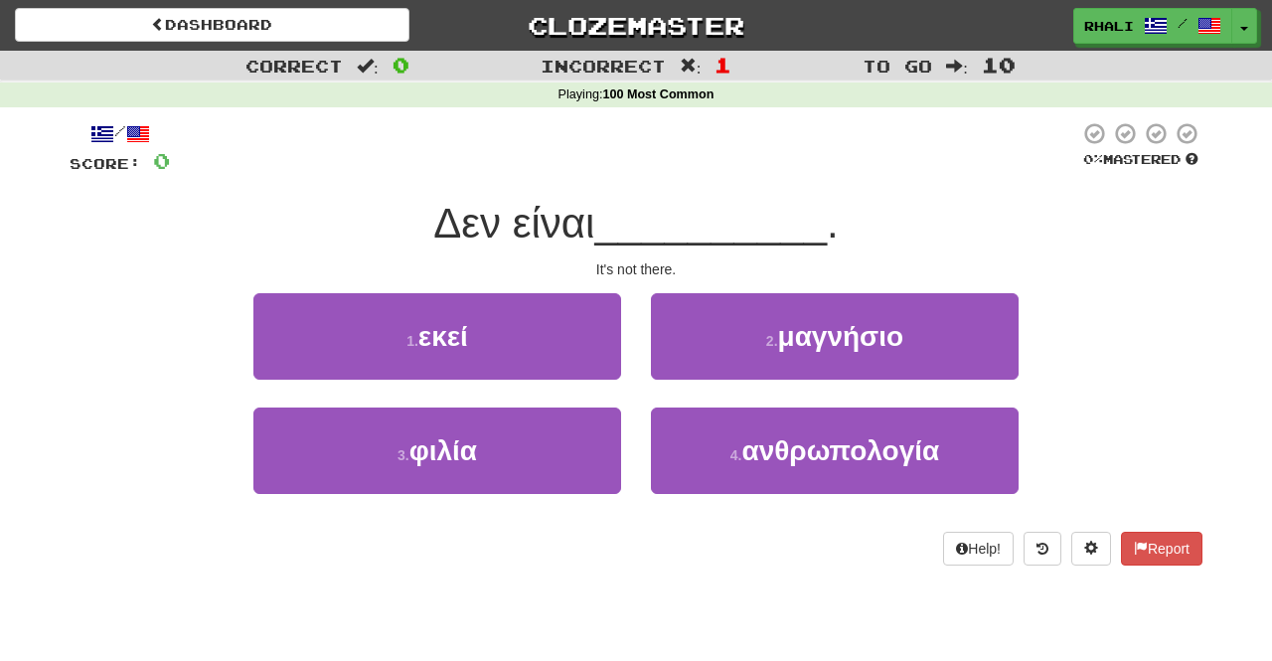
click at [598, 262] on div "It's not there." at bounding box center [636, 269] width 1133 height 20
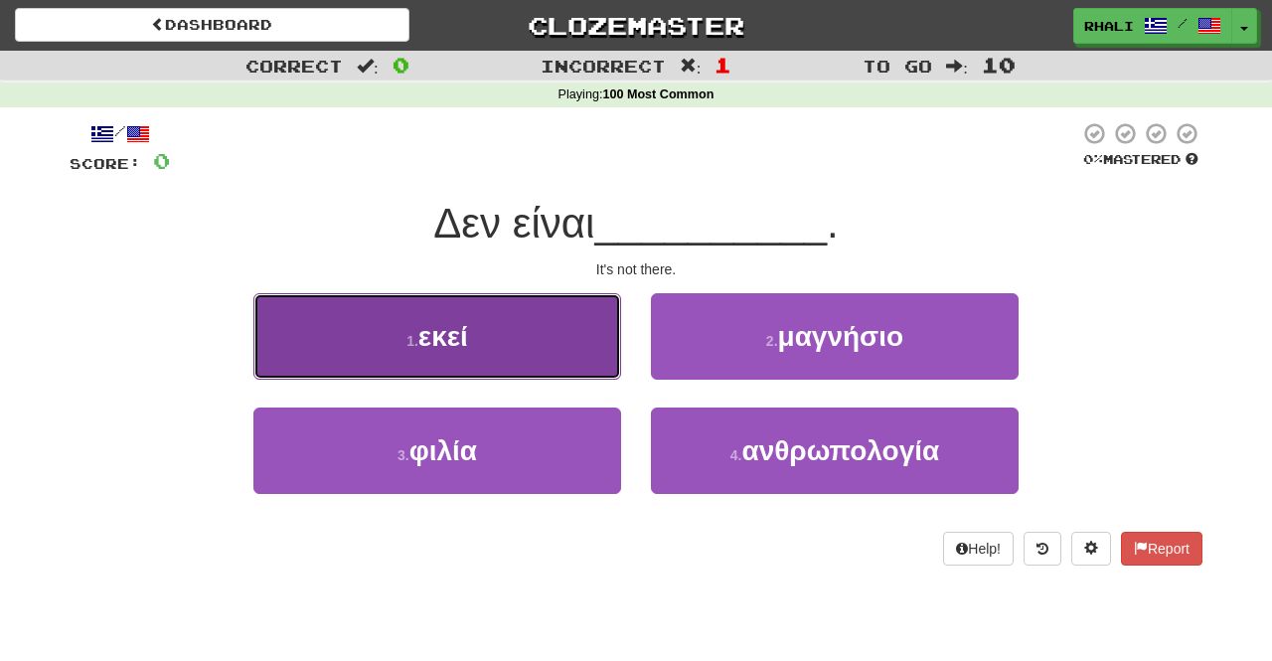
click at [571, 349] on button "1 . εκεί" at bounding box center [437, 336] width 368 height 86
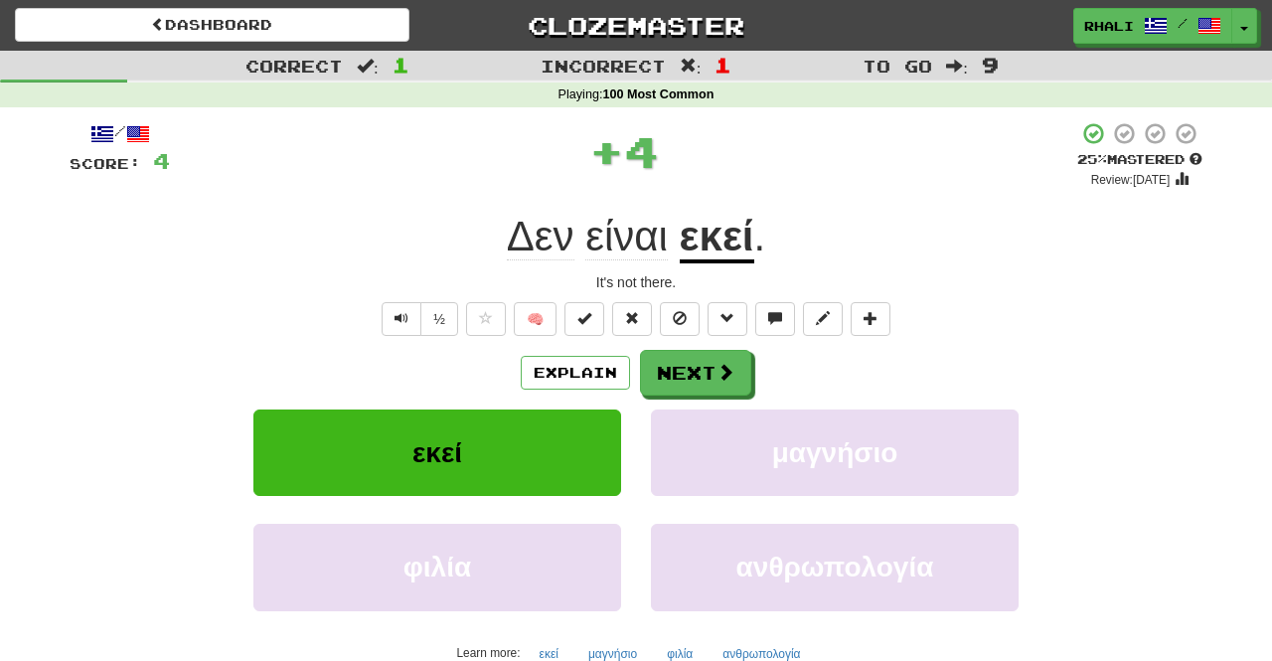
click at [761, 382] on div "Explain Next" at bounding box center [636, 373] width 1133 height 46
click at [668, 361] on button "Next" at bounding box center [696, 374] width 111 height 46
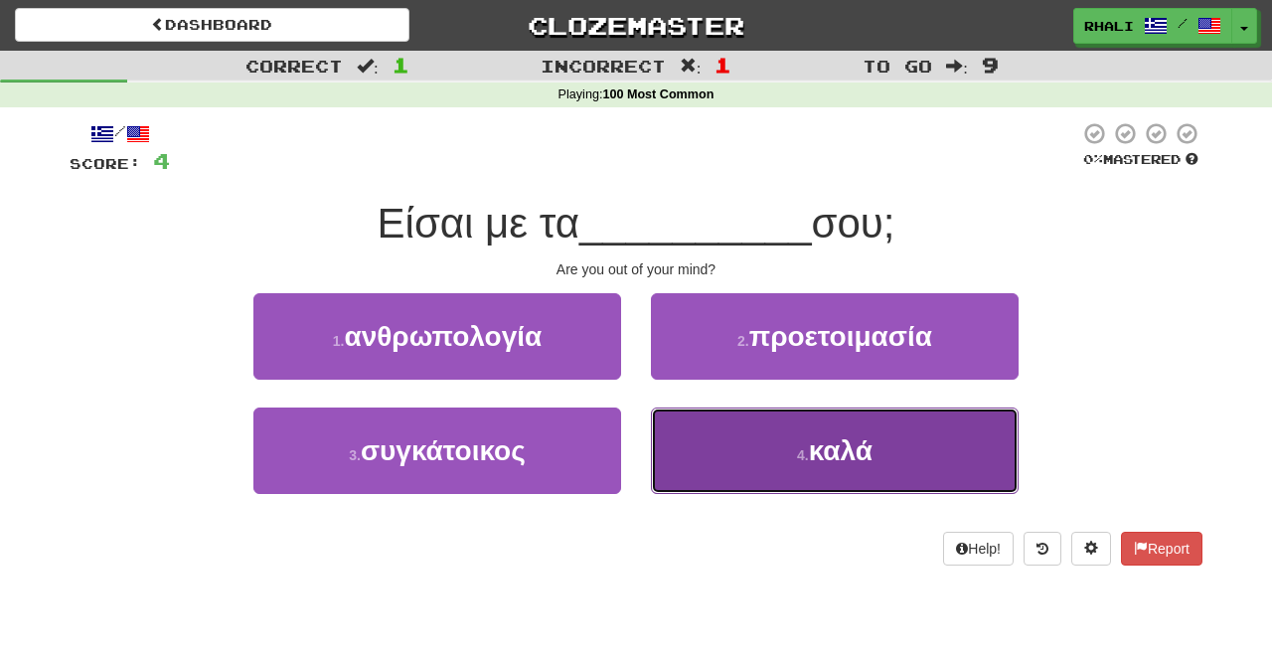
click at [934, 455] on button "4 . καλά" at bounding box center [835, 450] width 368 height 86
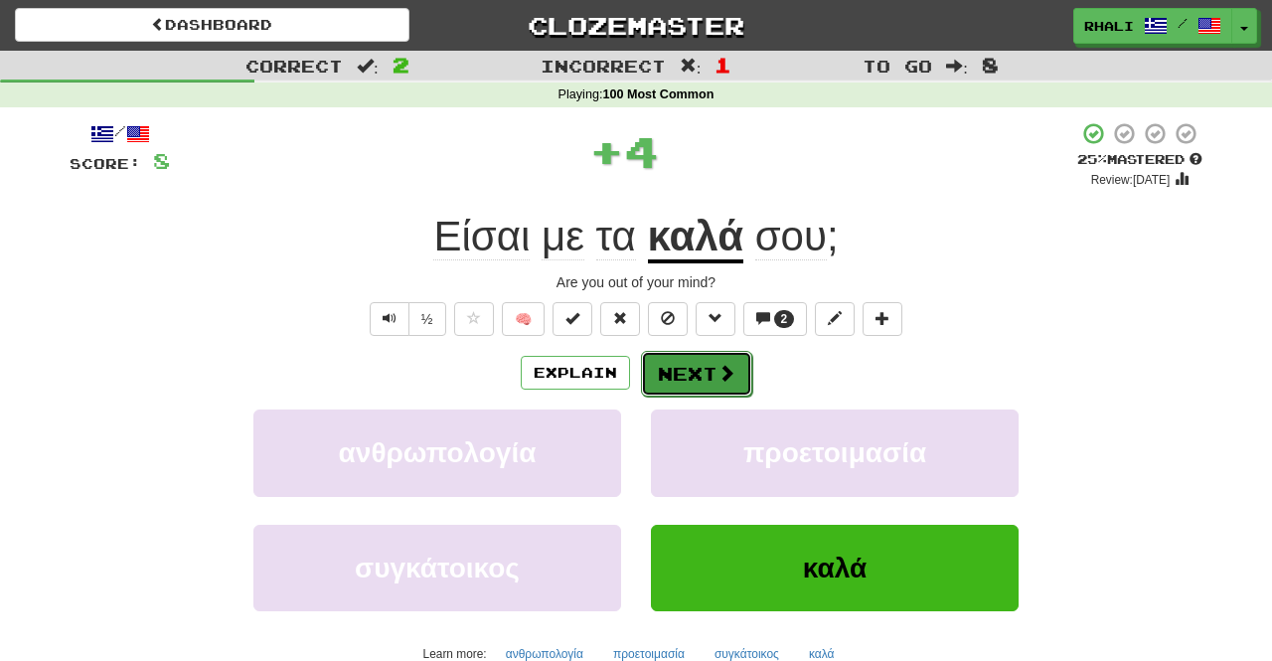
click at [705, 368] on button "Next" at bounding box center [696, 374] width 111 height 46
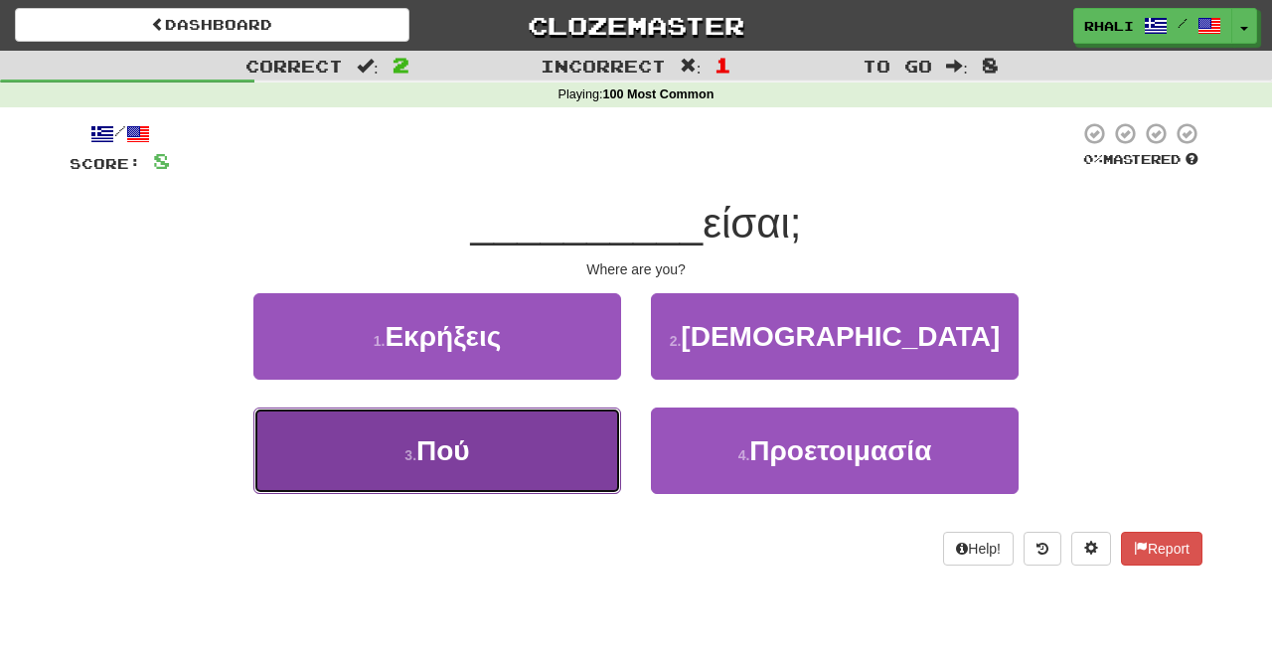
click at [580, 425] on button "3 . Πού" at bounding box center [437, 450] width 368 height 86
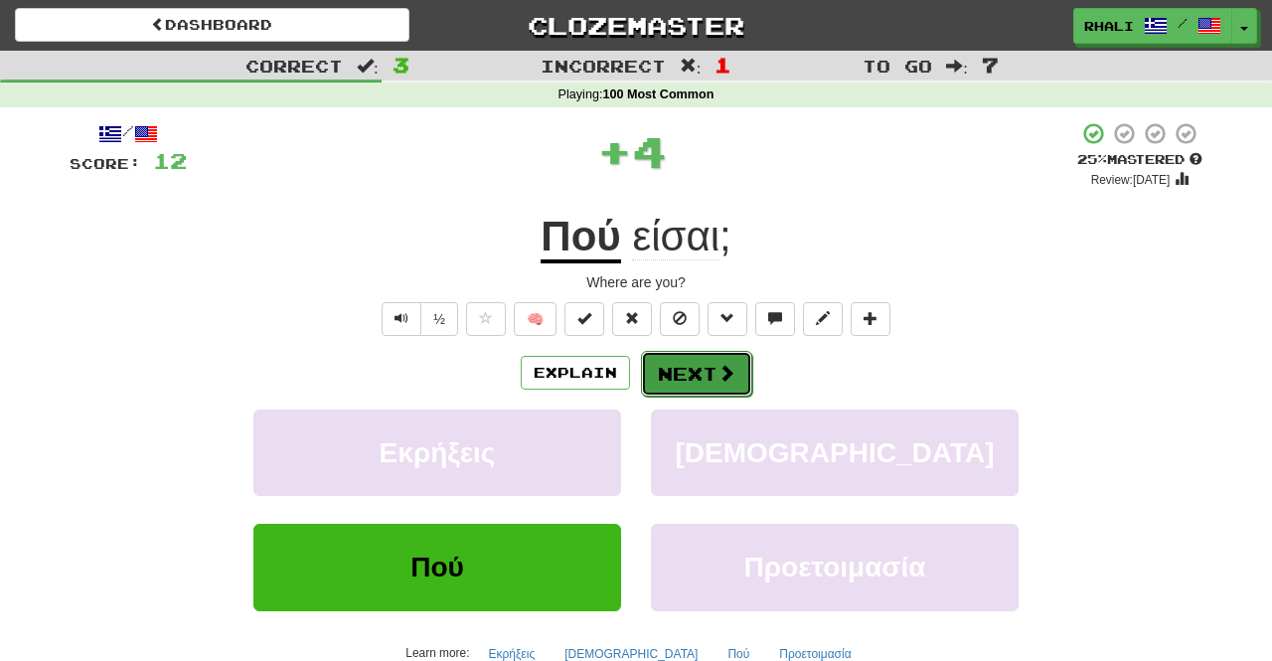
click at [698, 358] on button "Next" at bounding box center [696, 374] width 111 height 46
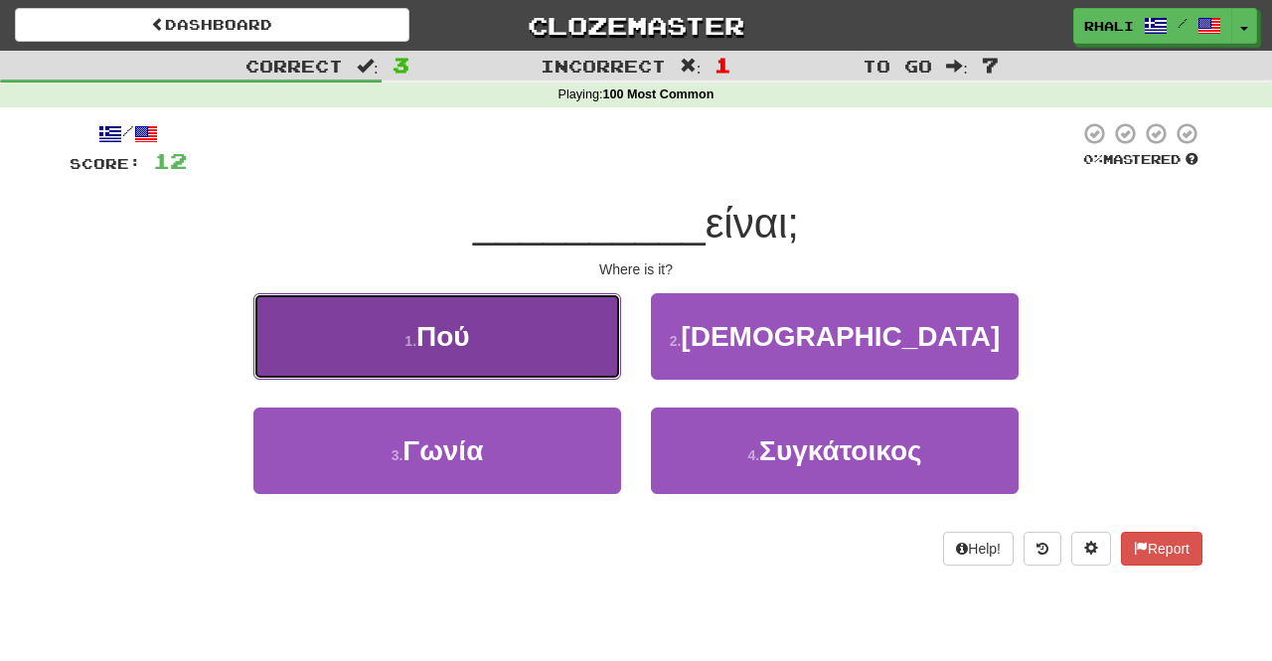
click at [549, 357] on button "1 . Πού" at bounding box center [437, 336] width 368 height 86
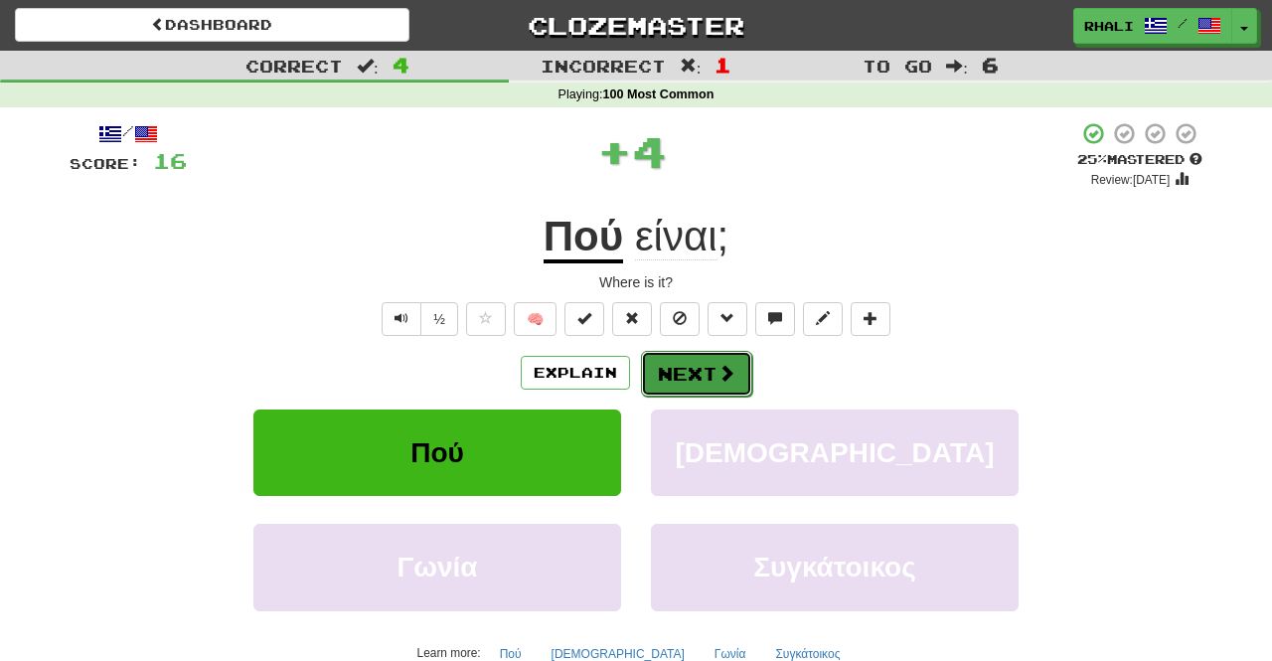
click at [697, 362] on button "Next" at bounding box center [696, 374] width 111 height 46
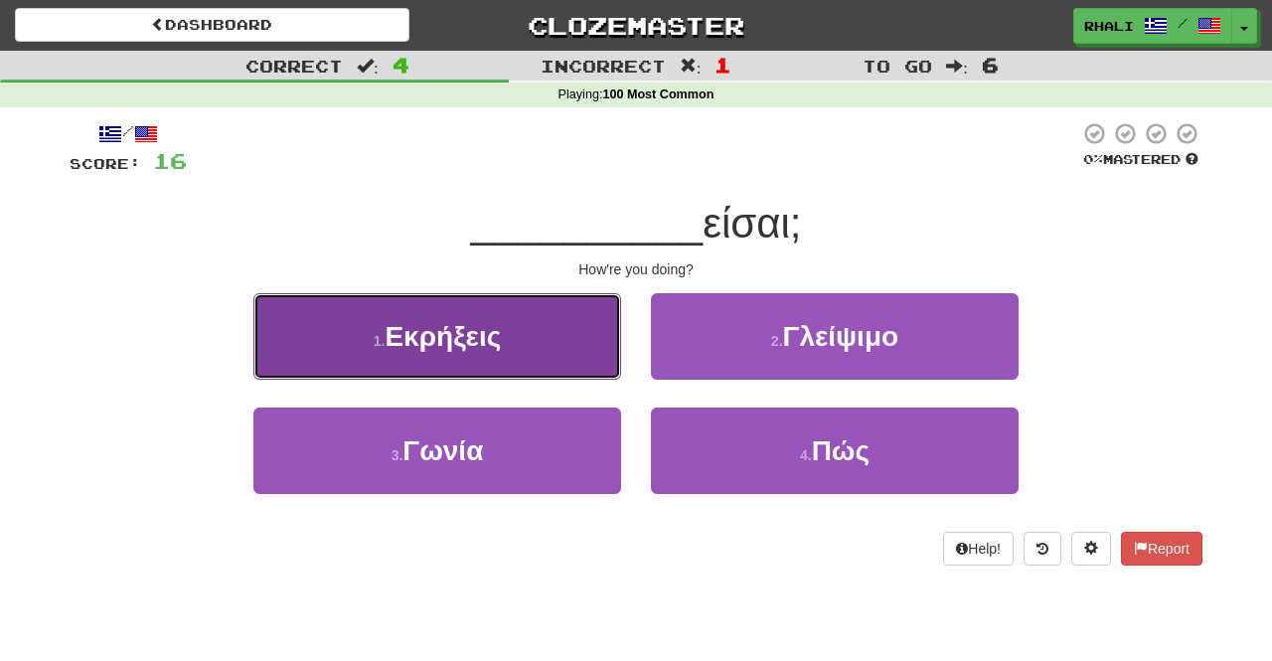
click at [563, 372] on button "1 . Εκρήξεις" at bounding box center [437, 336] width 368 height 86
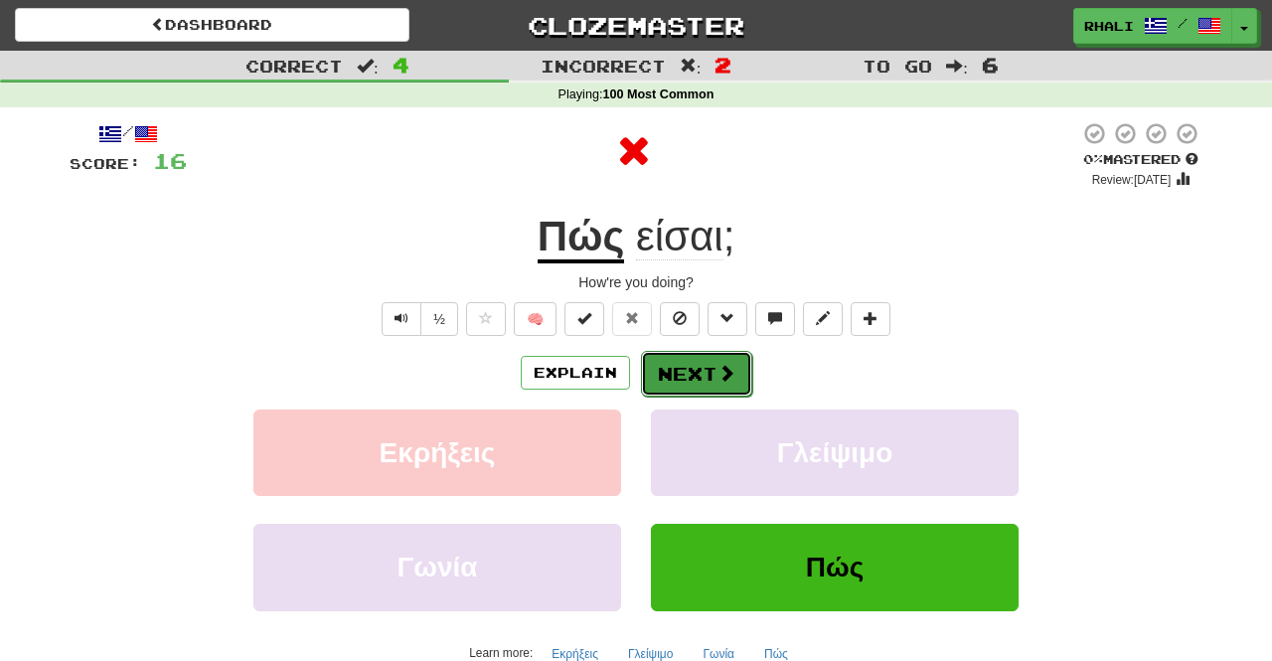
click at [709, 371] on button "Next" at bounding box center [696, 374] width 111 height 46
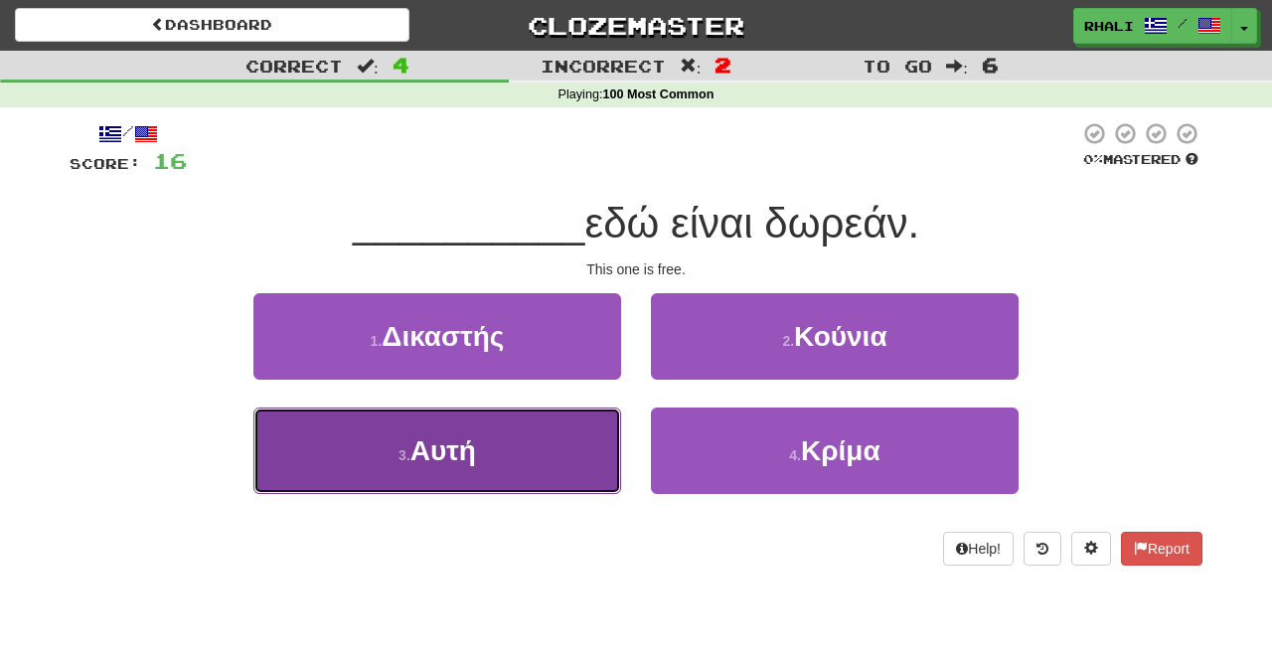
click at [539, 433] on button "3 . Αυτή" at bounding box center [437, 450] width 368 height 86
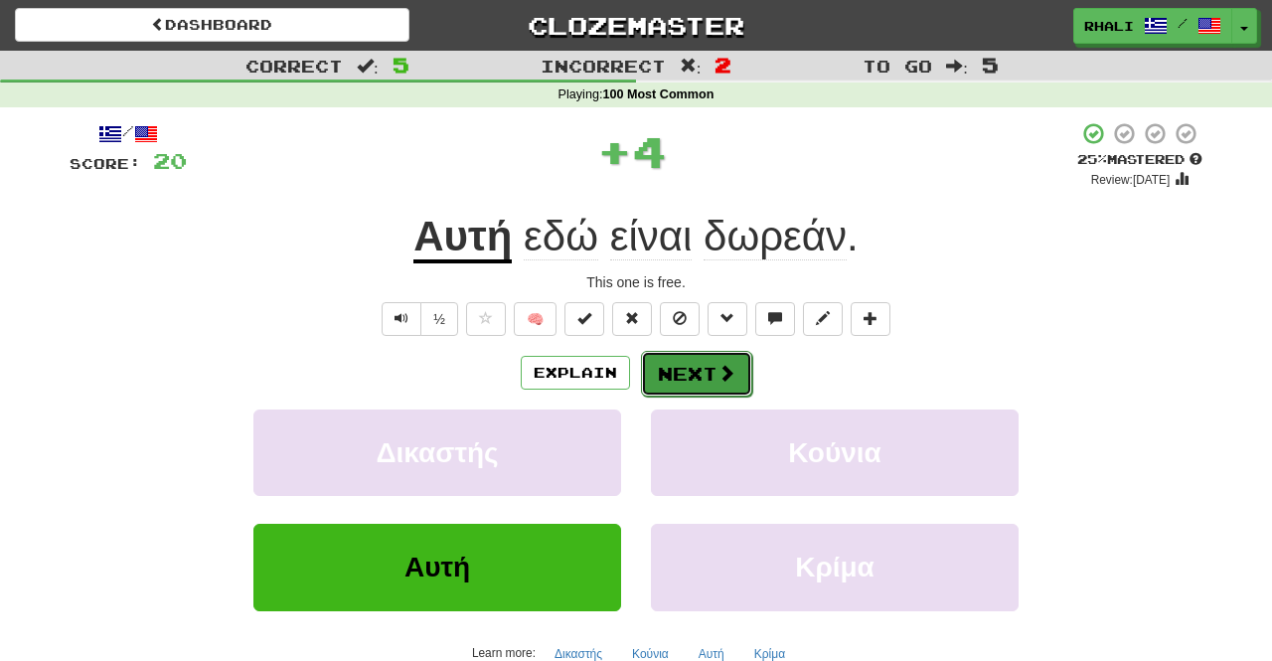
click at [674, 352] on button "Next" at bounding box center [696, 374] width 111 height 46
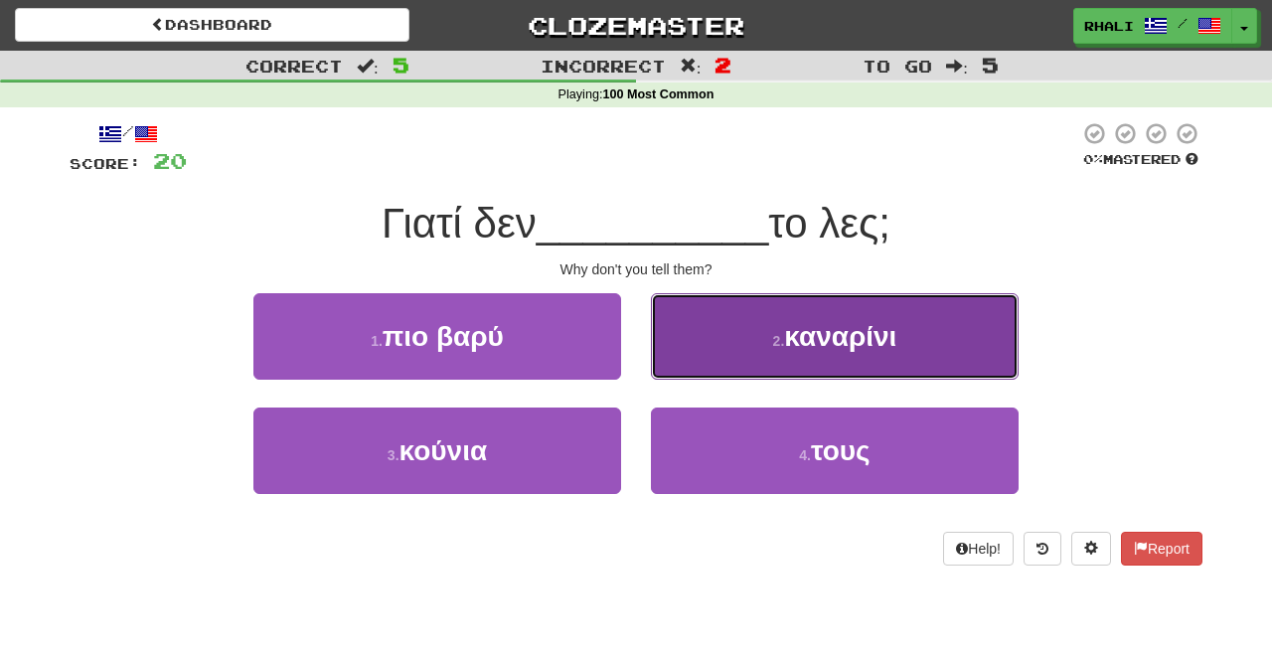
click at [804, 353] on button "2 . καναρίνι" at bounding box center [835, 336] width 368 height 86
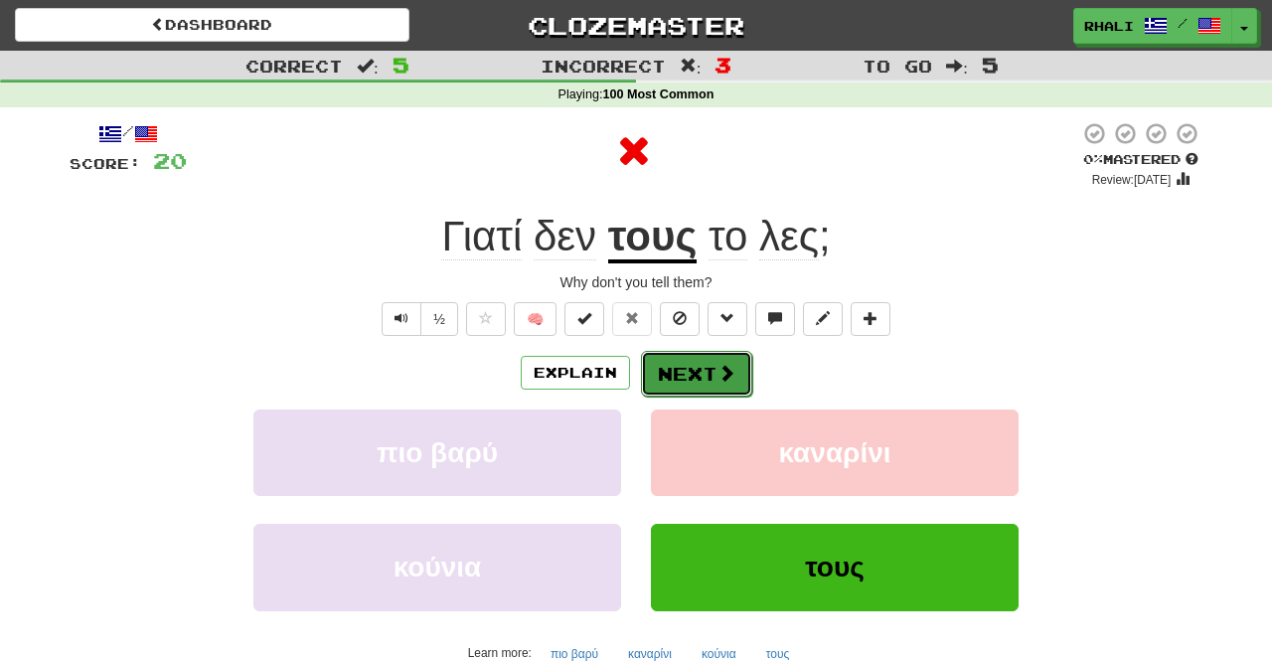
click at [707, 367] on button "Next" at bounding box center [696, 374] width 111 height 46
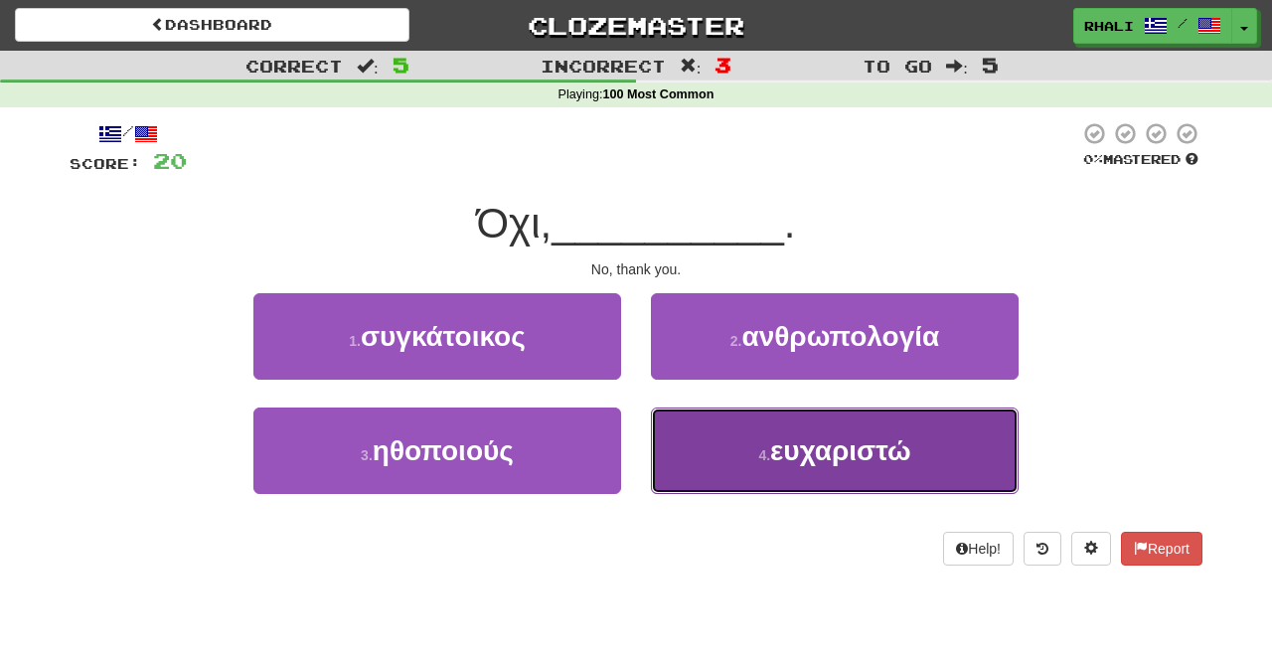
click at [826, 426] on button "4 . ευχαριστώ" at bounding box center [835, 450] width 368 height 86
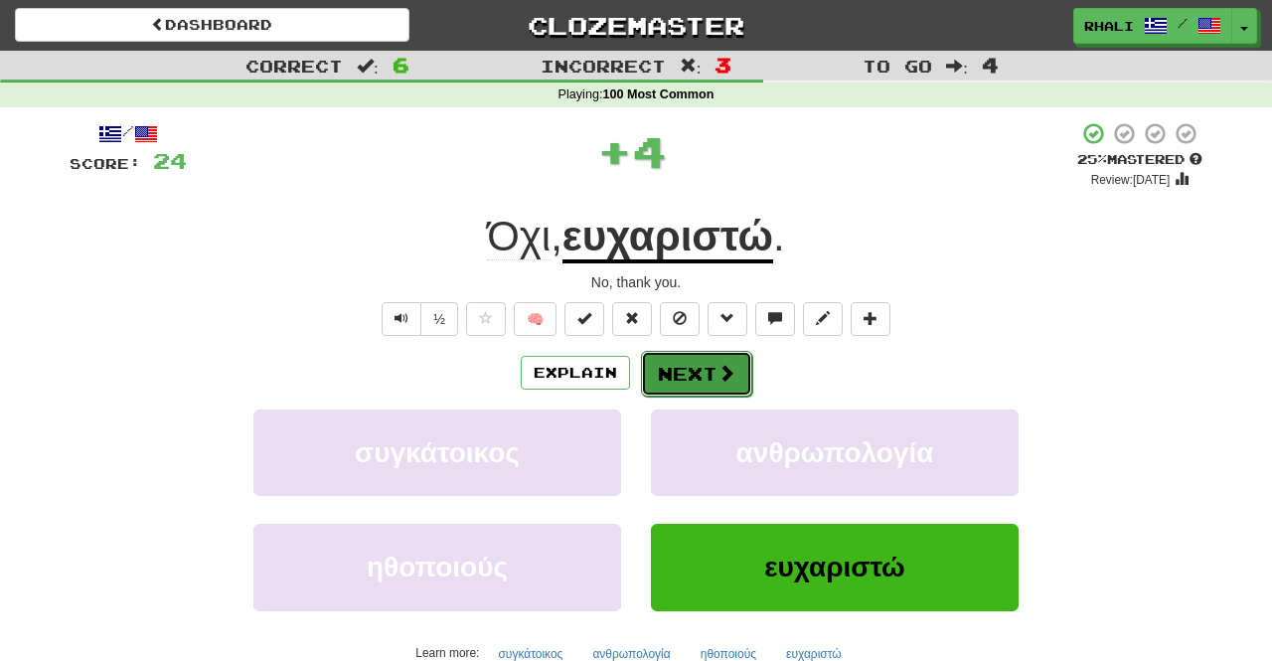
click at [709, 367] on button "Next" at bounding box center [696, 374] width 111 height 46
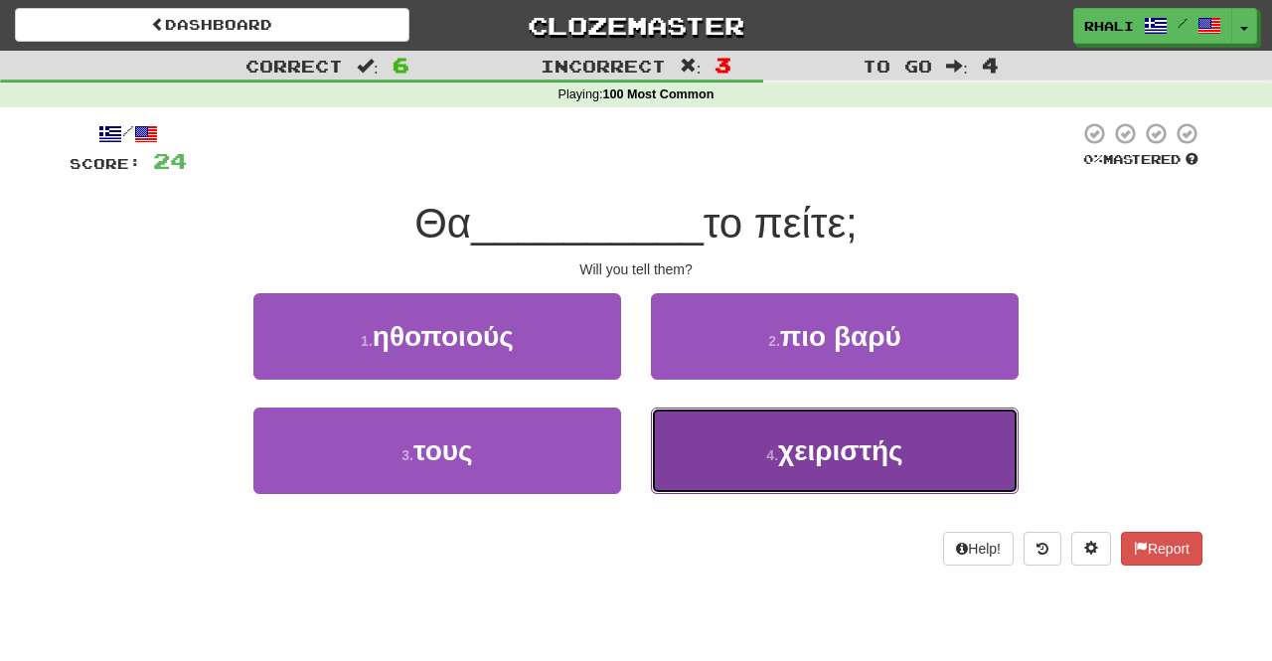
click at [730, 444] on button "4 . χειριστής" at bounding box center [835, 450] width 368 height 86
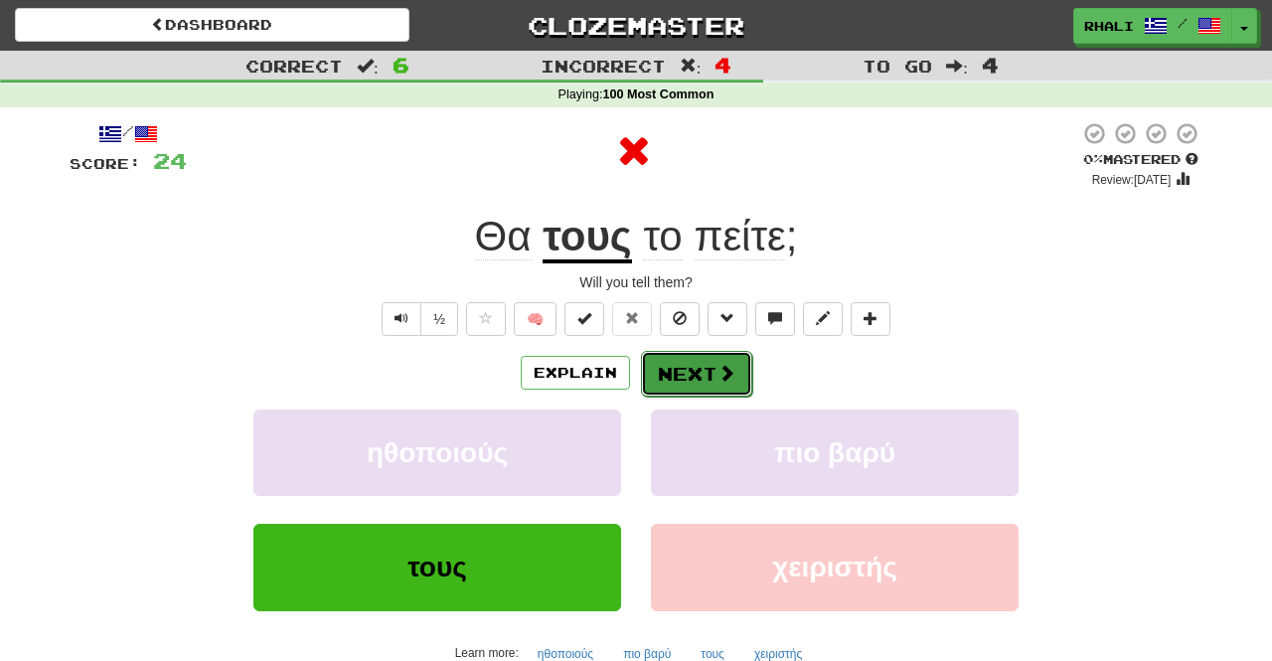
click at [686, 377] on button "Next" at bounding box center [696, 374] width 111 height 46
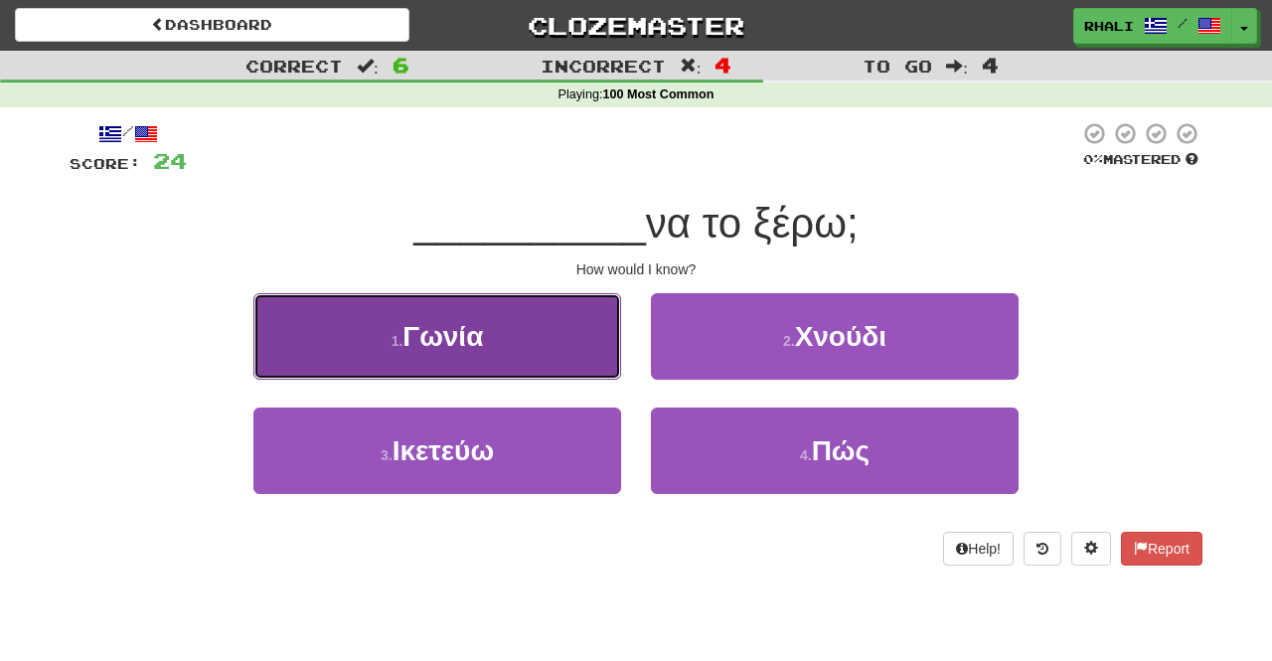
click at [550, 353] on button "1 . Γωνία" at bounding box center [437, 336] width 368 height 86
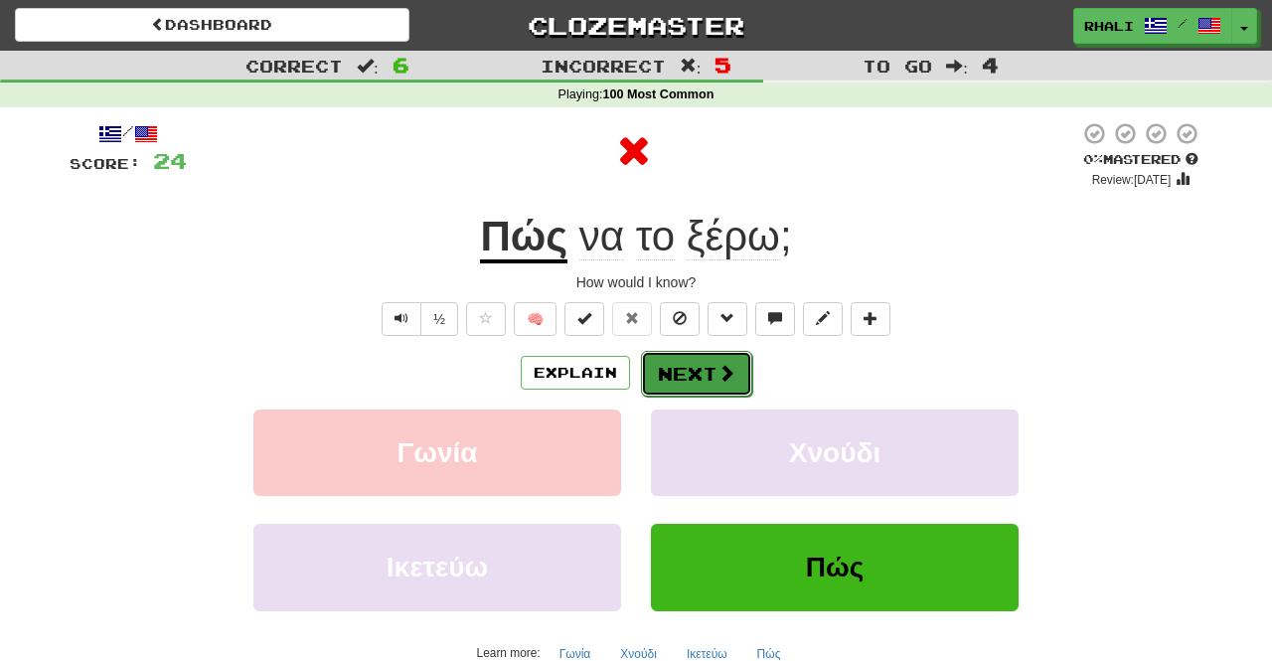
click at [730, 368] on span at bounding box center [726, 373] width 18 height 18
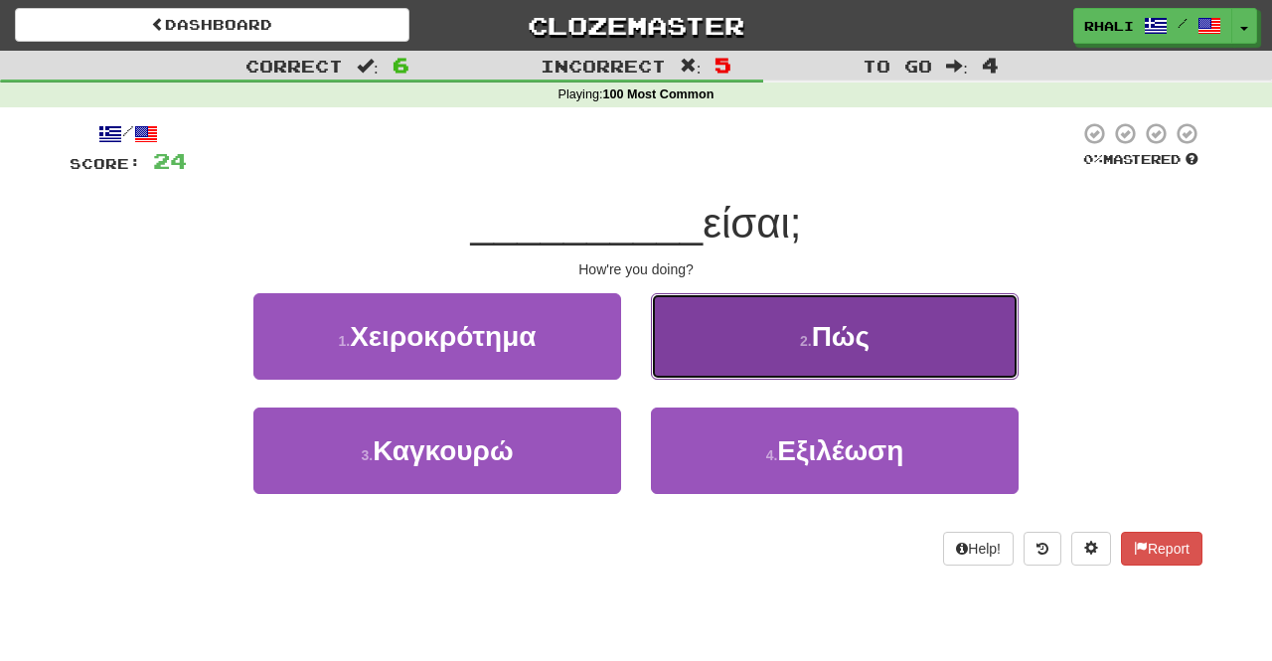
click at [735, 365] on button "2 . Πώς" at bounding box center [835, 336] width 368 height 86
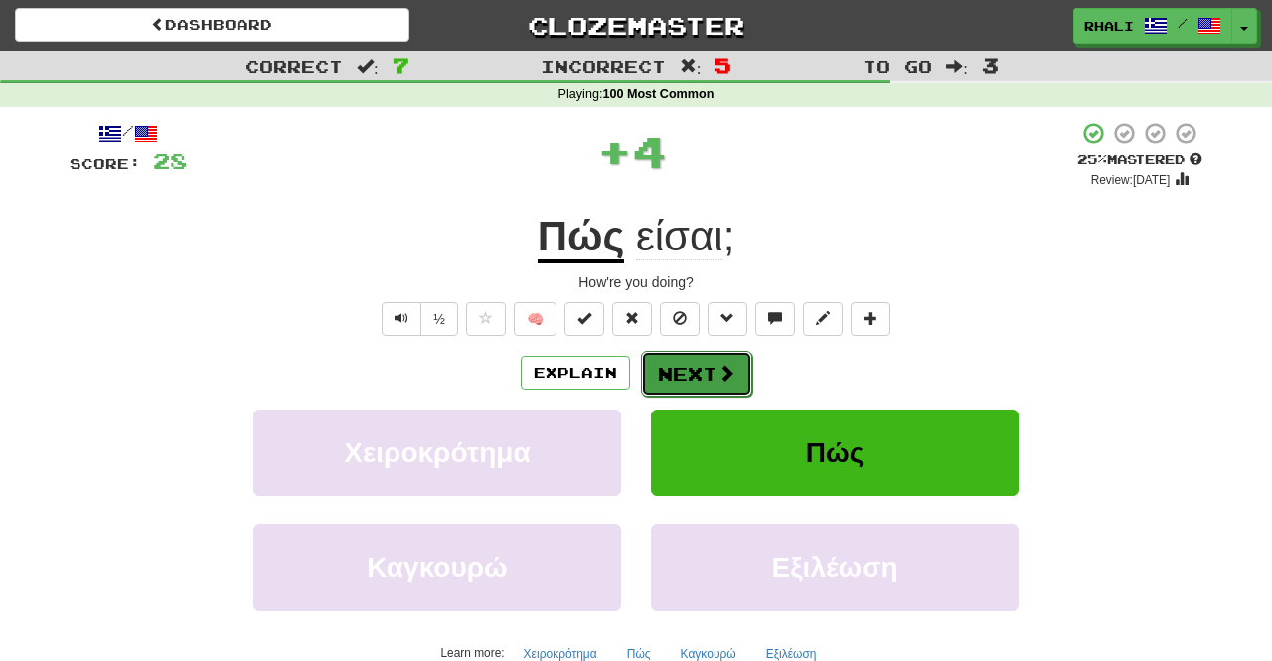
click at [708, 392] on button "Next" at bounding box center [696, 374] width 111 height 46
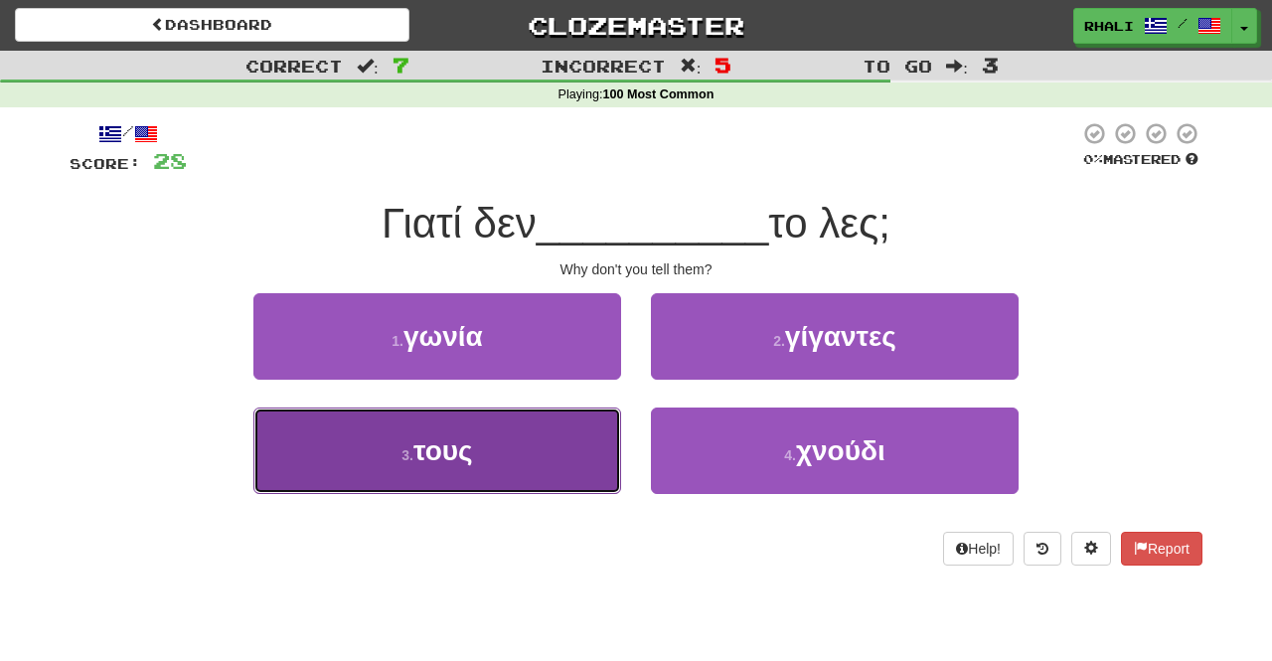
click at [590, 435] on button "3 . τους" at bounding box center [437, 450] width 368 height 86
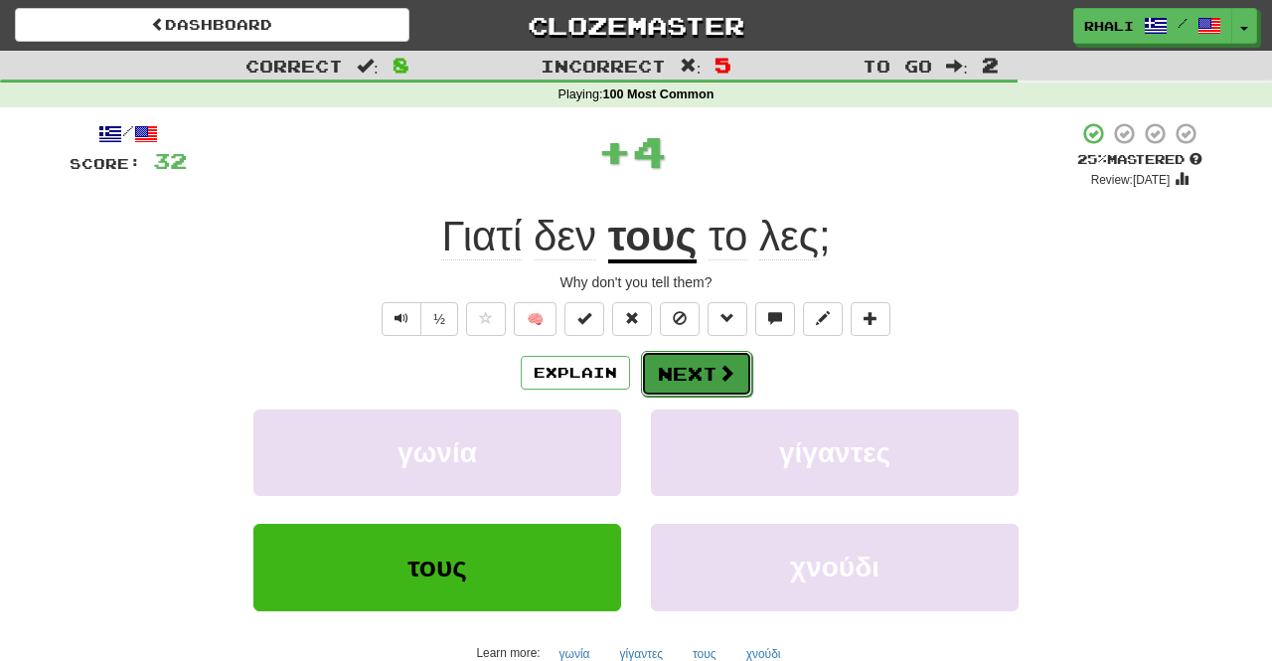
click at [707, 383] on button "Next" at bounding box center [696, 374] width 111 height 46
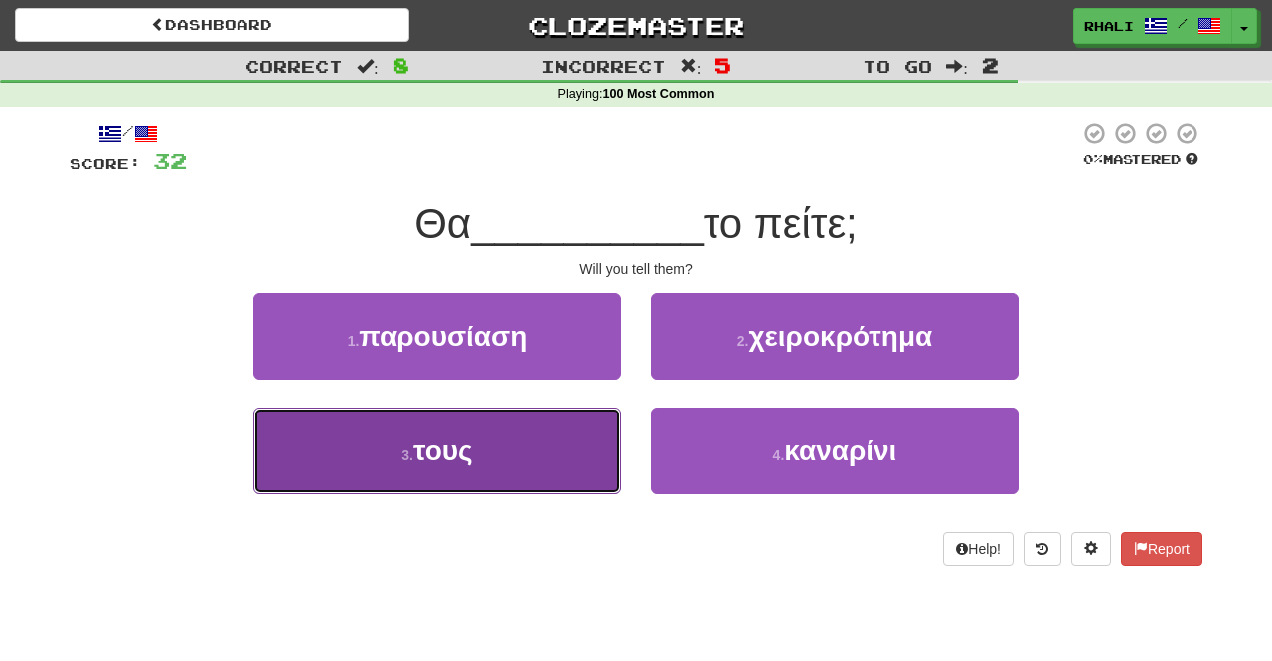
click at [566, 479] on button "3 . τους" at bounding box center [437, 450] width 368 height 86
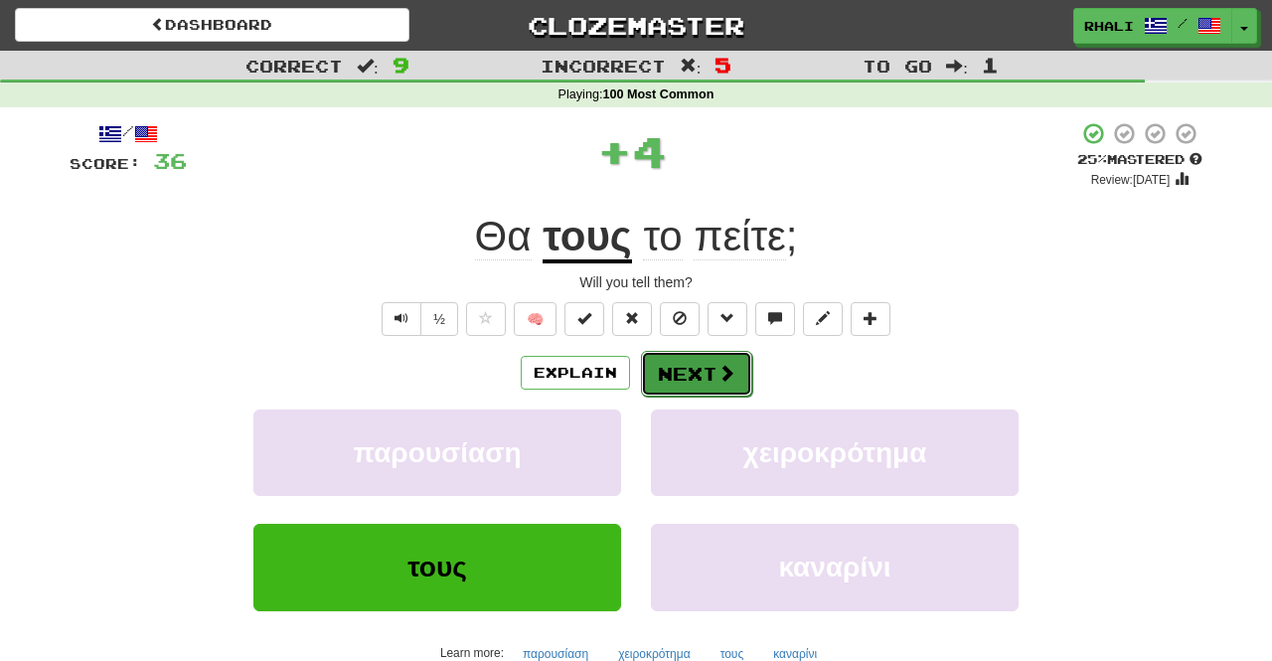
click at [705, 365] on button "Next" at bounding box center [696, 374] width 111 height 46
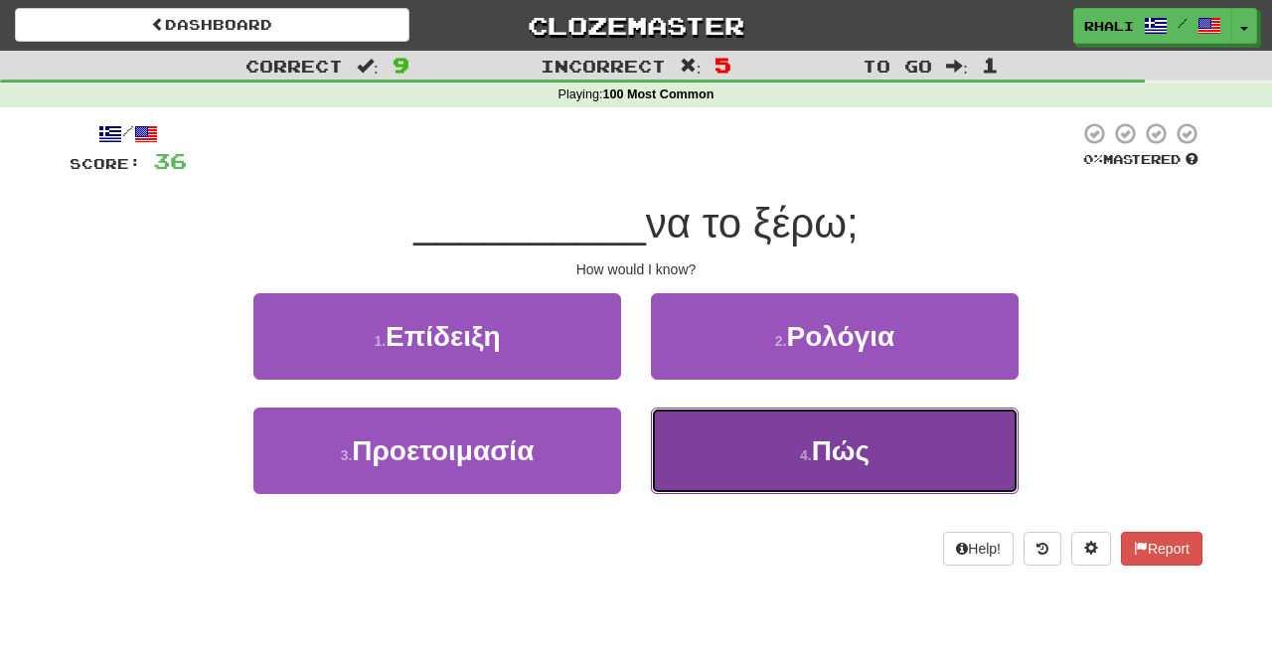
click at [748, 457] on button "4 . Πώς" at bounding box center [835, 450] width 368 height 86
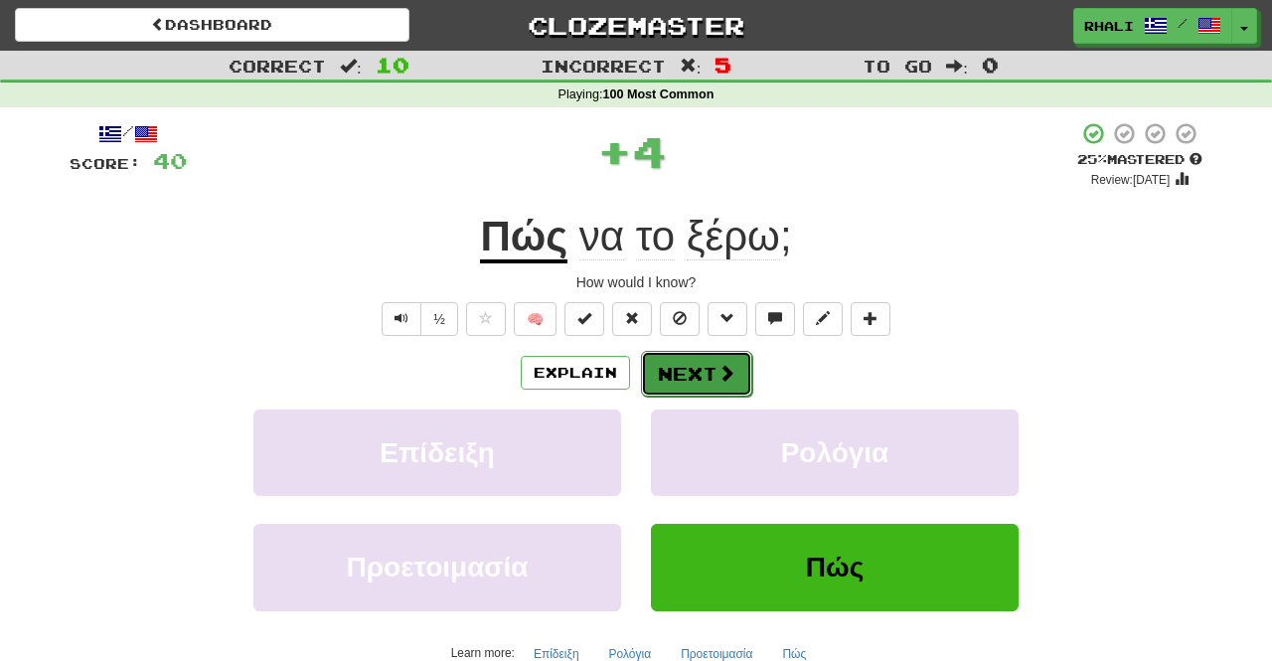
click at [691, 365] on button "Next" at bounding box center [696, 374] width 111 height 46
